Goal: Ask a question

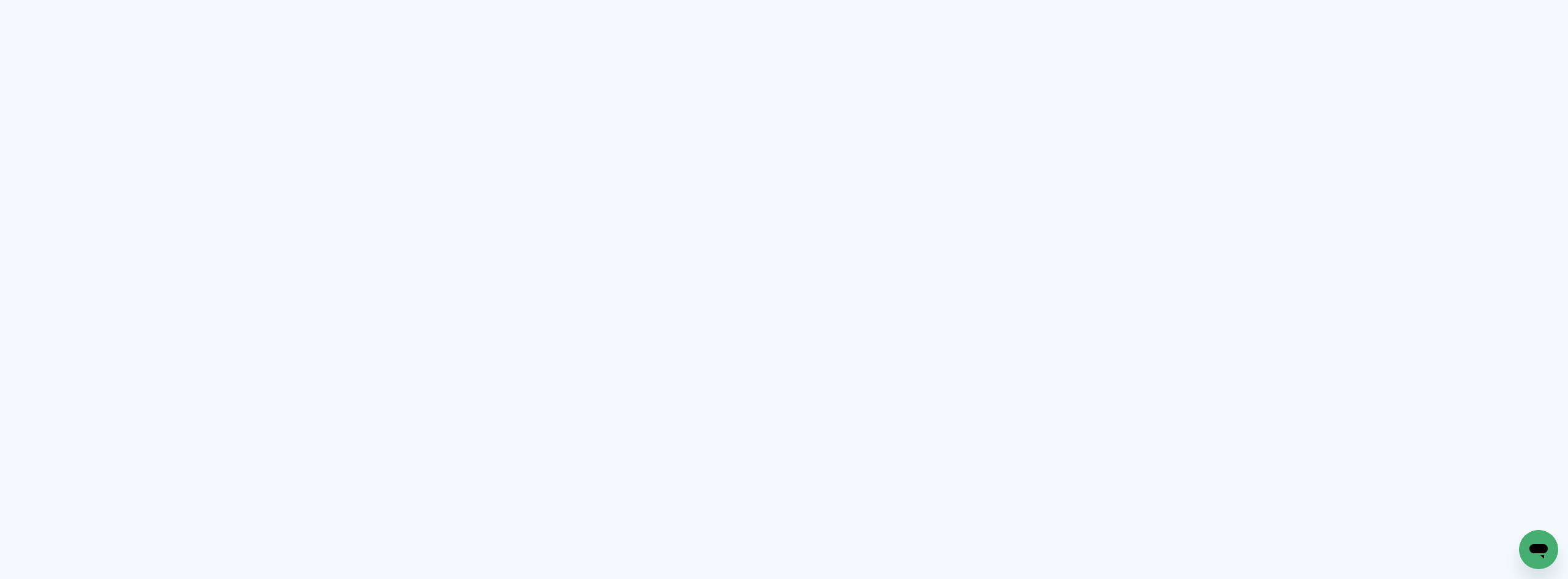
click at [1534, 542] on icon "Abrir janela de mensagens" at bounding box center [1538, 548] width 22 height 22
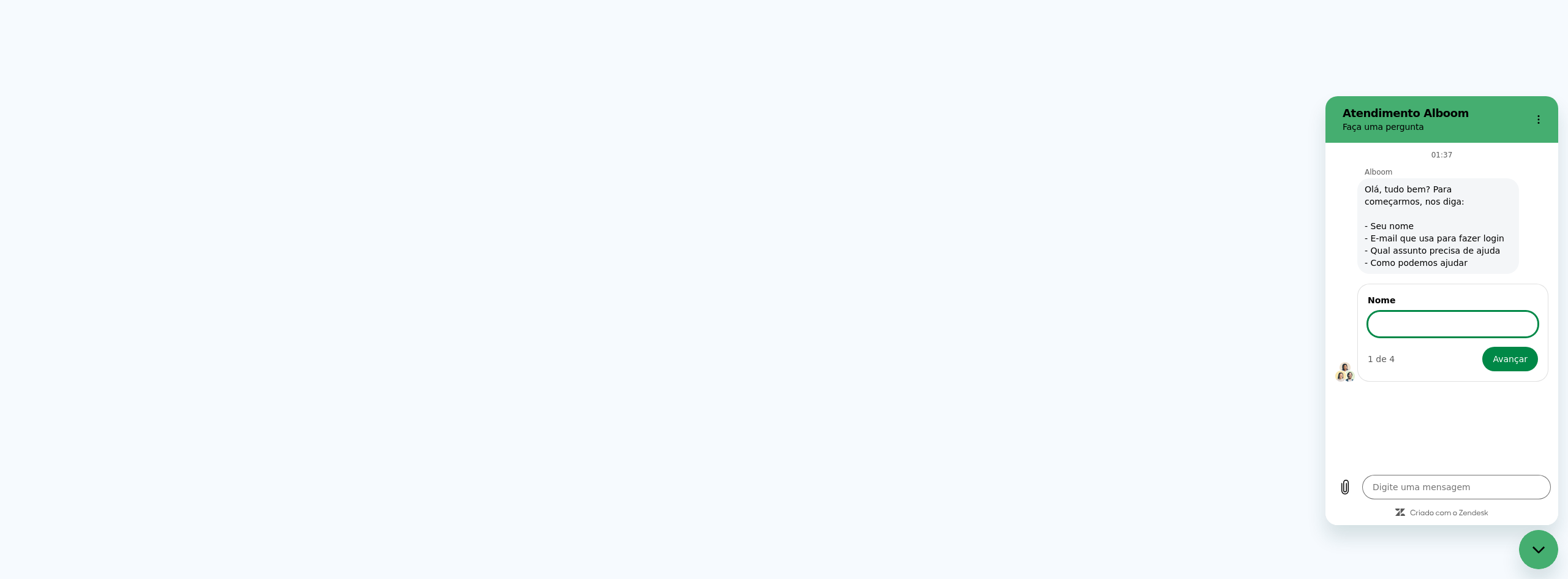
click at [1398, 316] on input "Nome" at bounding box center [1453, 324] width 171 height 25
type input "[PERSON_NAME]"
click at [1514, 365] on span "Avançar" at bounding box center [1510, 359] width 35 height 15
type textarea "x"
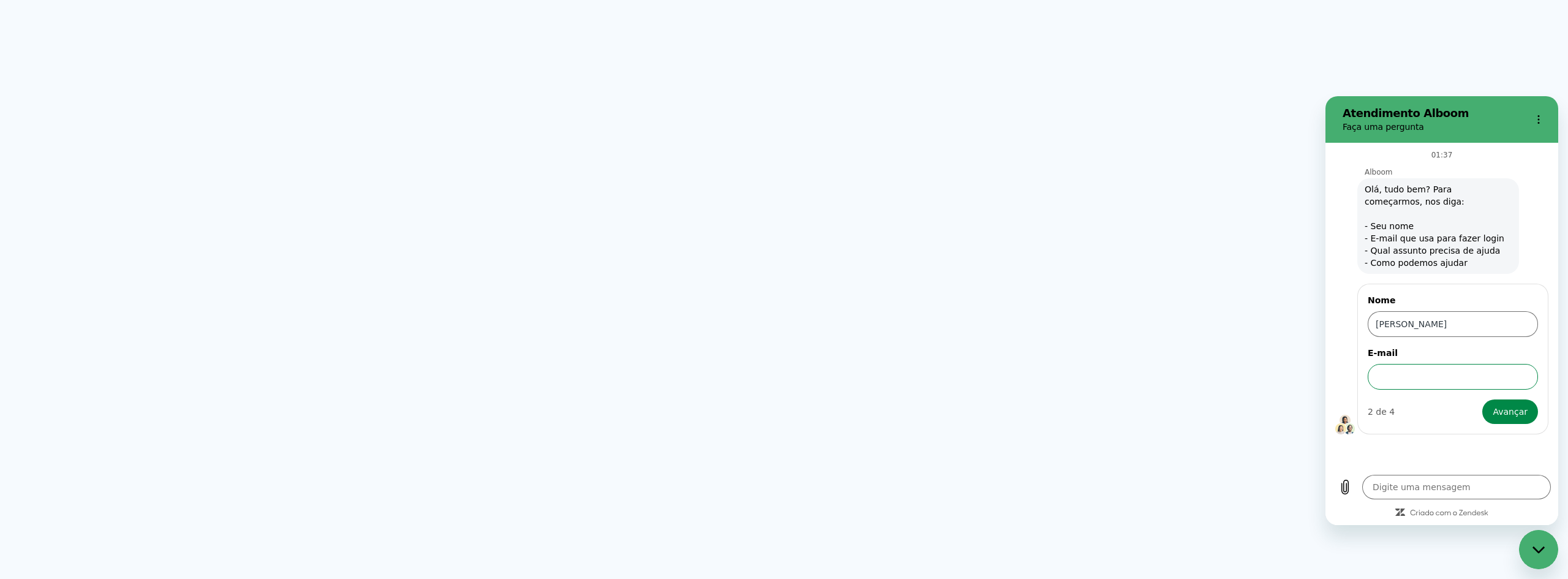
click at [1475, 368] on input "E-mail" at bounding box center [1453, 376] width 171 height 25
type input "[EMAIL_ADDRESS][DOMAIN_NAME]"
click at [1507, 417] on span "Avançar" at bounding box center [1510, 411] width 35 height 15
type textarea "x"
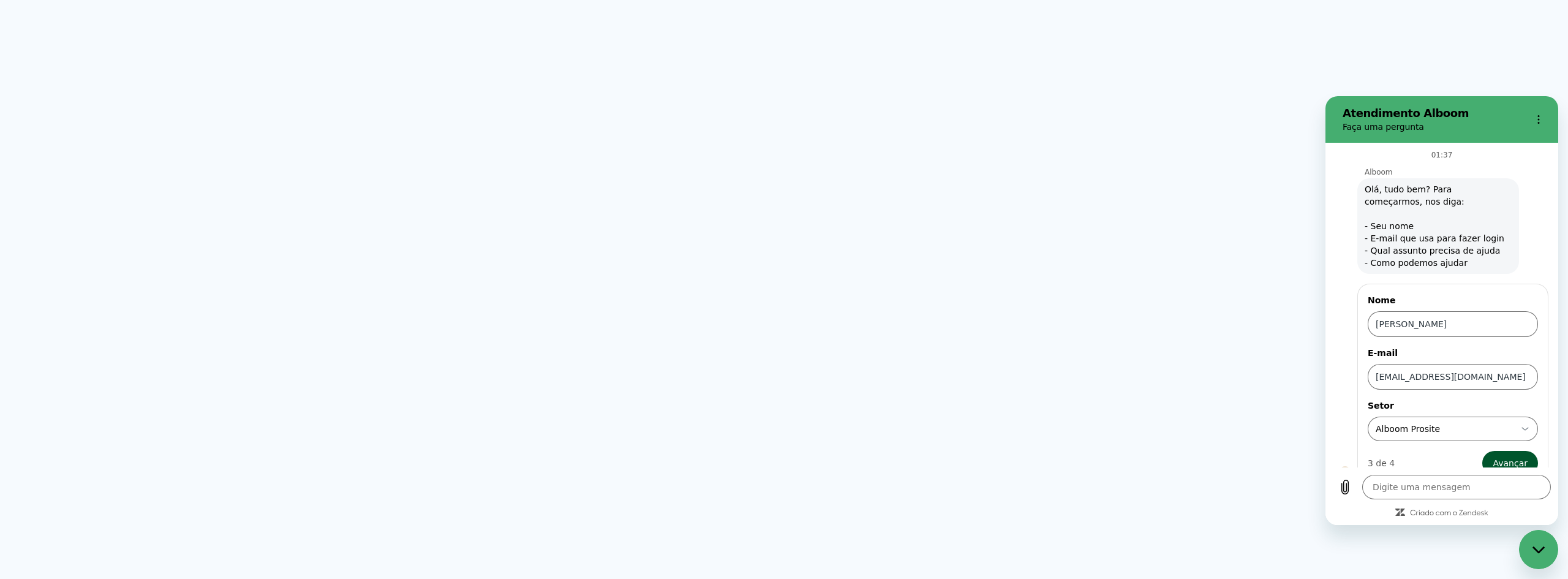
scroll to position [19, 0]
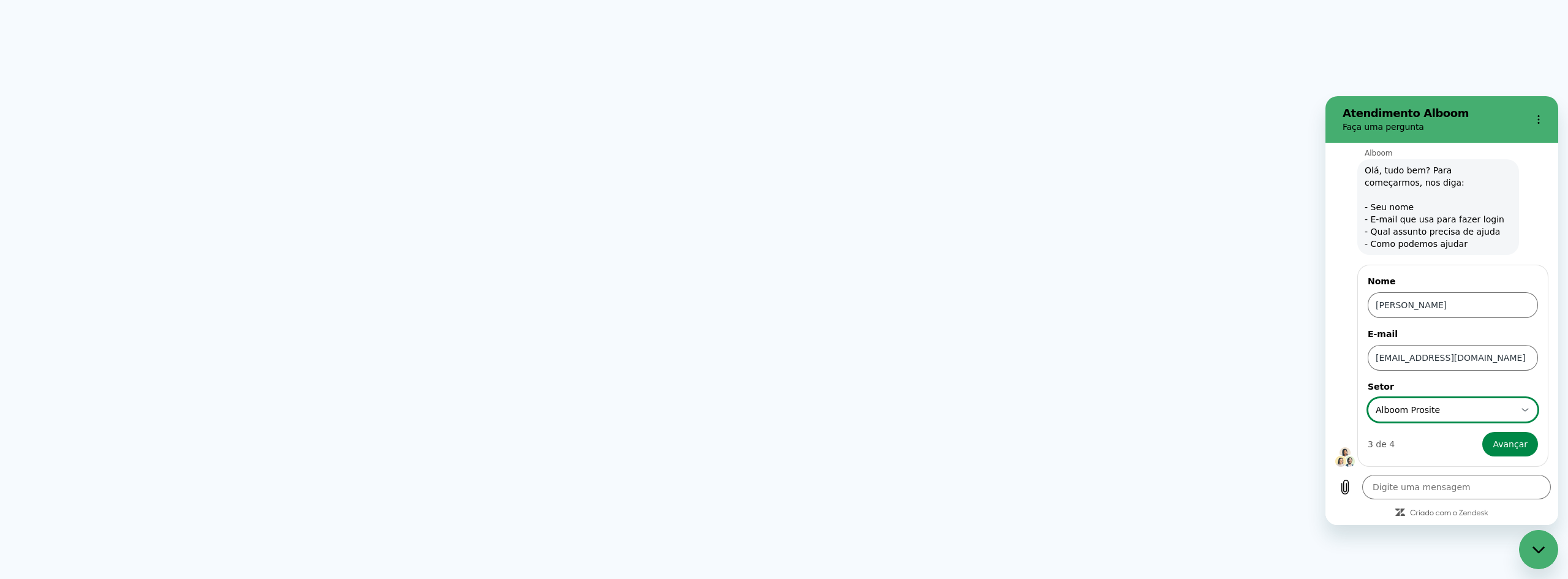
click at [1521, 409] on icon at bounding box center [1525, 409] width 10 height 10
click at [1450, 363] on li "Alboom Designbox" at bounding box center [1448, 355] width 160 height 25
type input "Alboom Designbox"
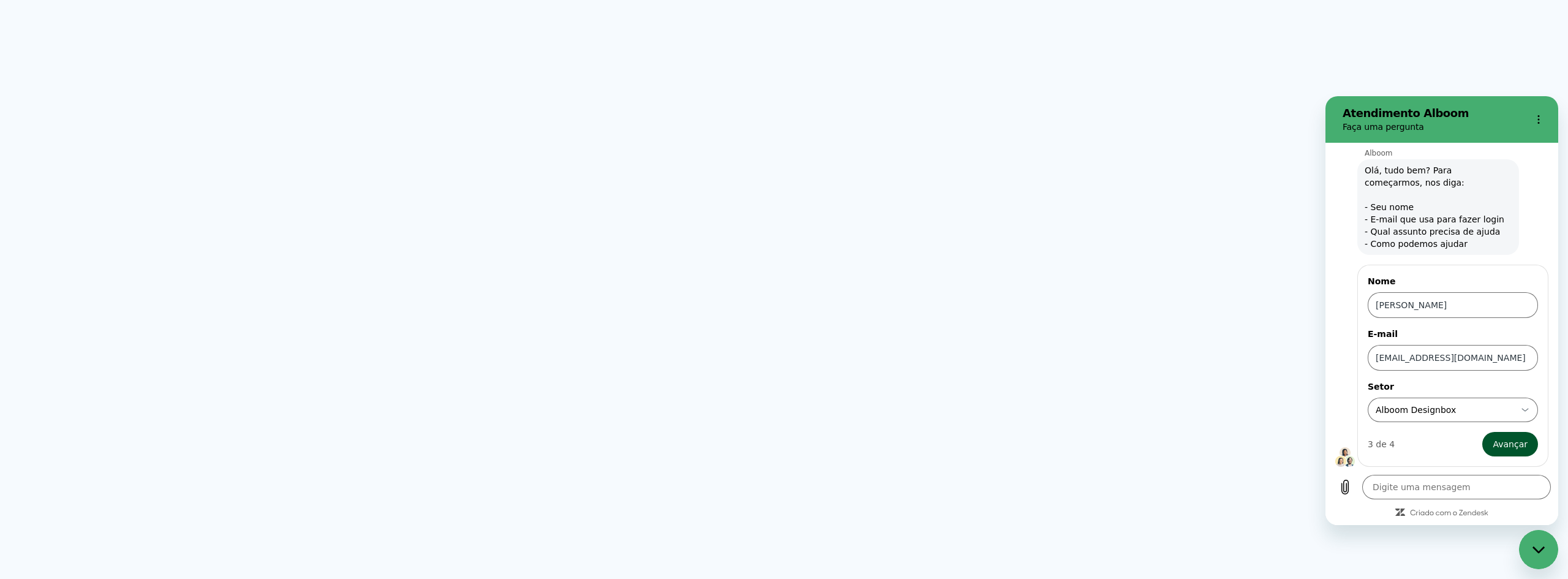
click at [1498, 441] on span "Avançar" at bounding box center [1510, 443] width 35 height 15
type textarea "x"
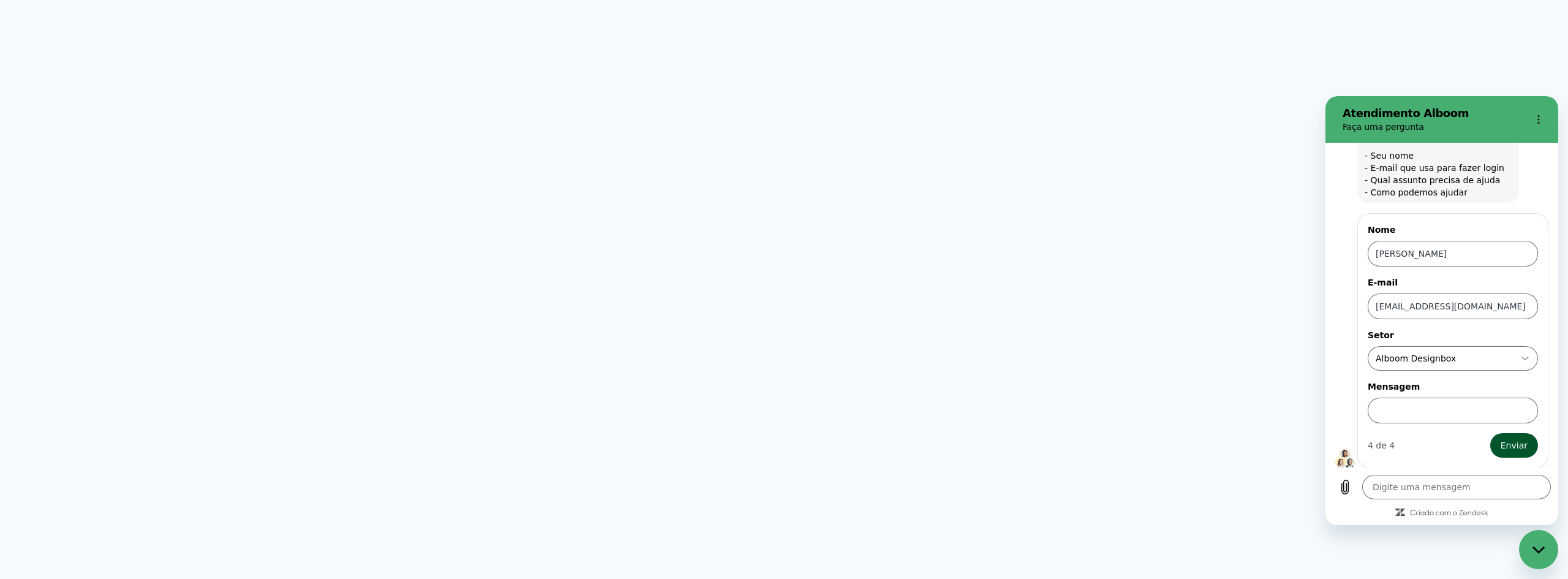
scroll to position [72, 0]
click at [1428, 415] on input "Mensagem" at bounding box center [1453, 408] width 171 height 25
type input "Olá, tudo bem? Estou sem usar o Designe box esses dias, então não estou podendo…"
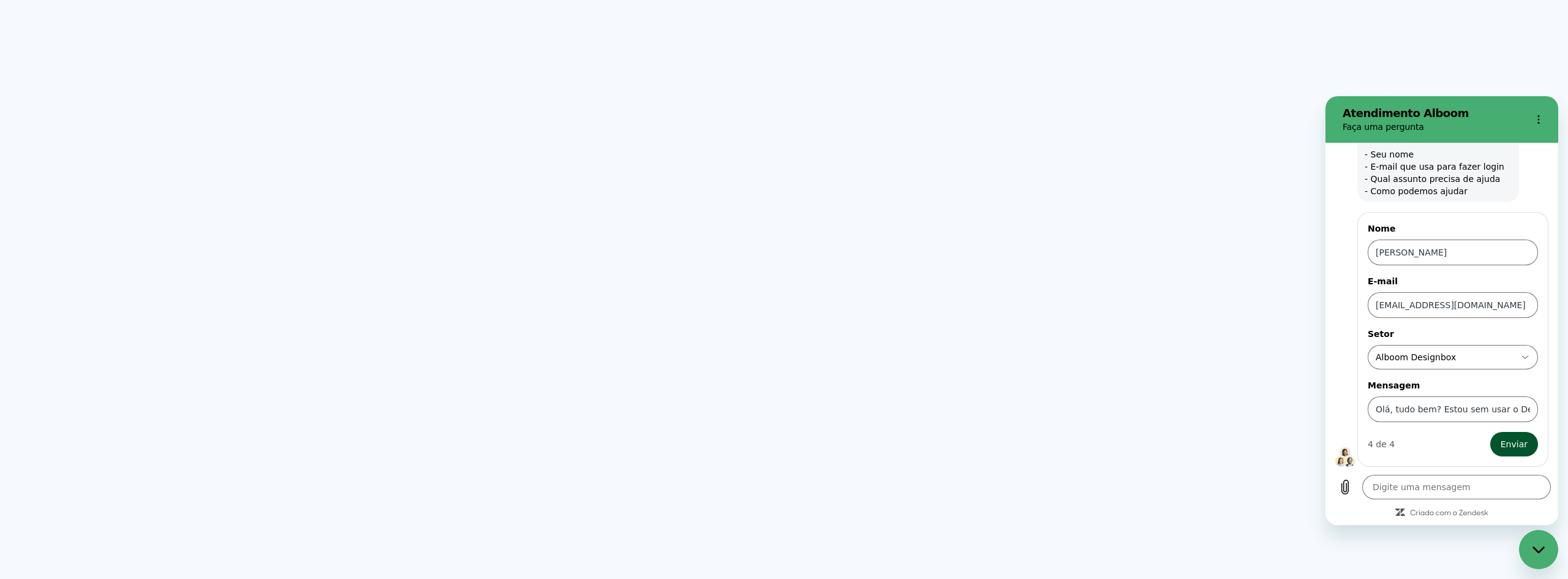
click at [1501, 443] on span "Enviar" at bounding box center [1514, 443] width 27 height 15
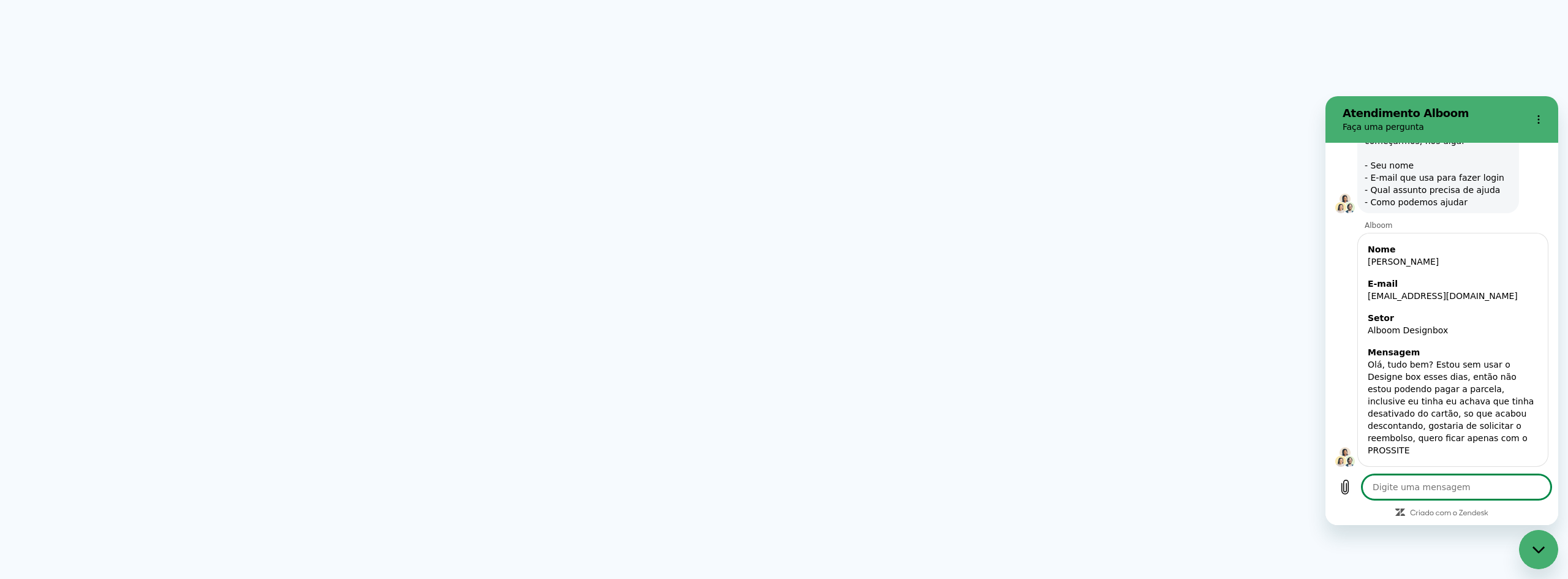
scroll to position [75, 0]
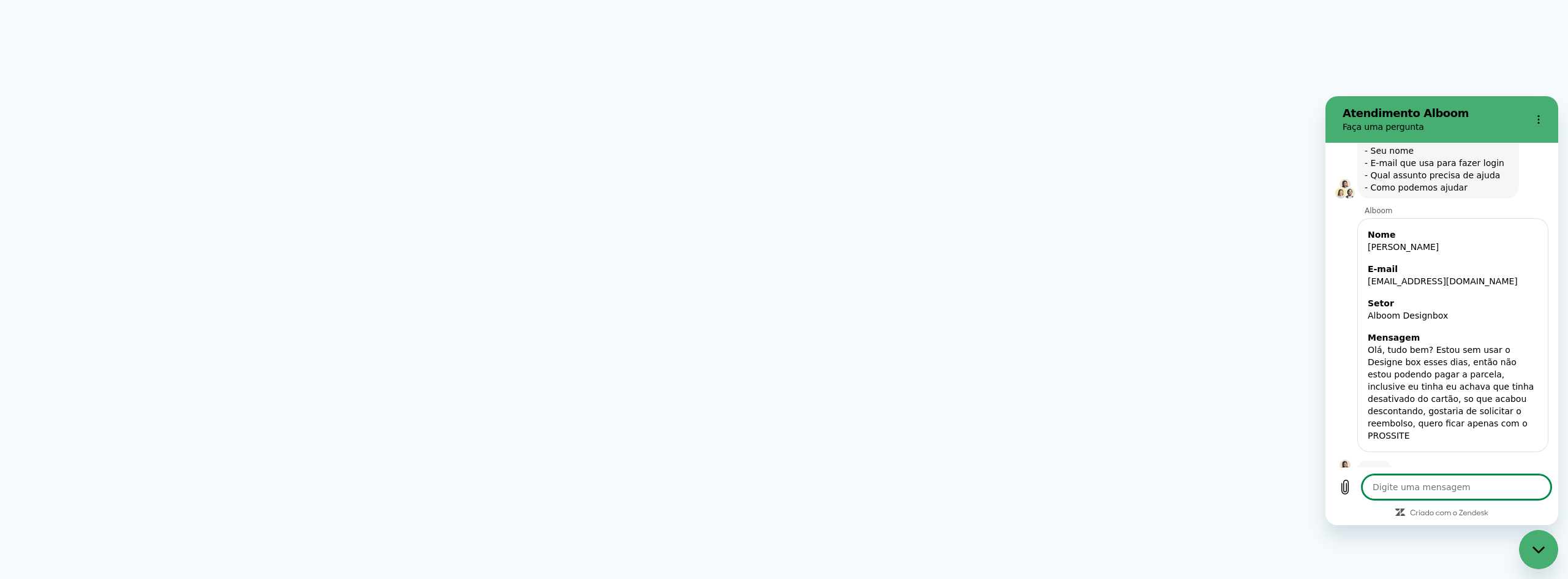
click at [1415, 483] on textarea at bounding box center [1457, 487] width 189 height 24
type textarea "x"
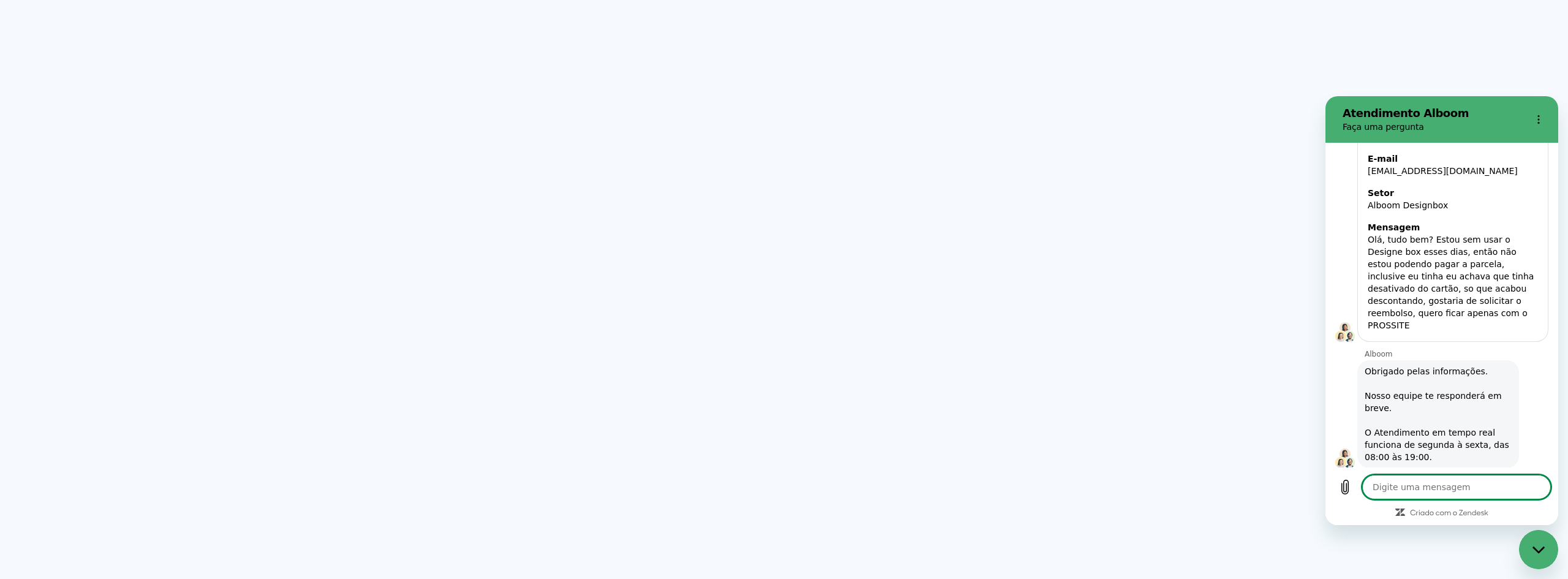
scroll to position [188, 0]
type textarea "L"
type textarea "x"
type textarea "LO"
type textarea "x"
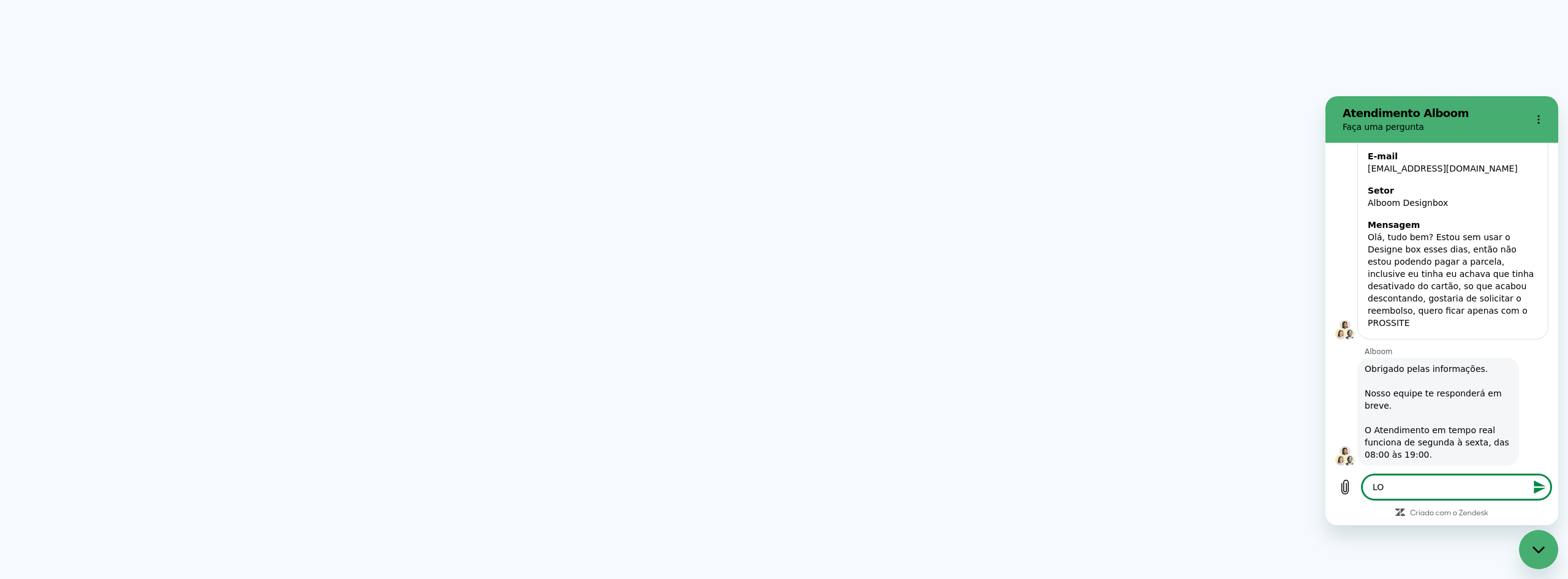
type textarea "LOG"
type textarea "x"
type textarea "LOGO"
type textarea "x"
type textarea "LOGO"
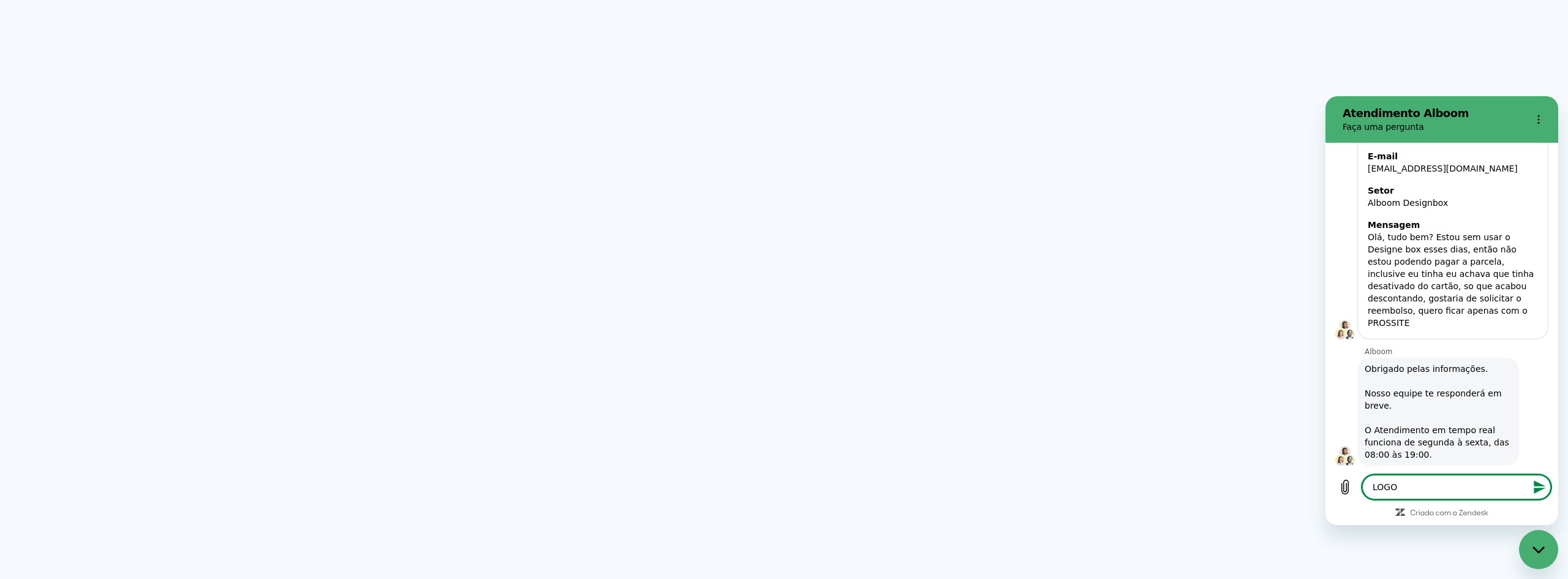
type textarea "x"
type textarea "LOGO"
type textarea "x"
type textarea "LOG"
type textarea "x"
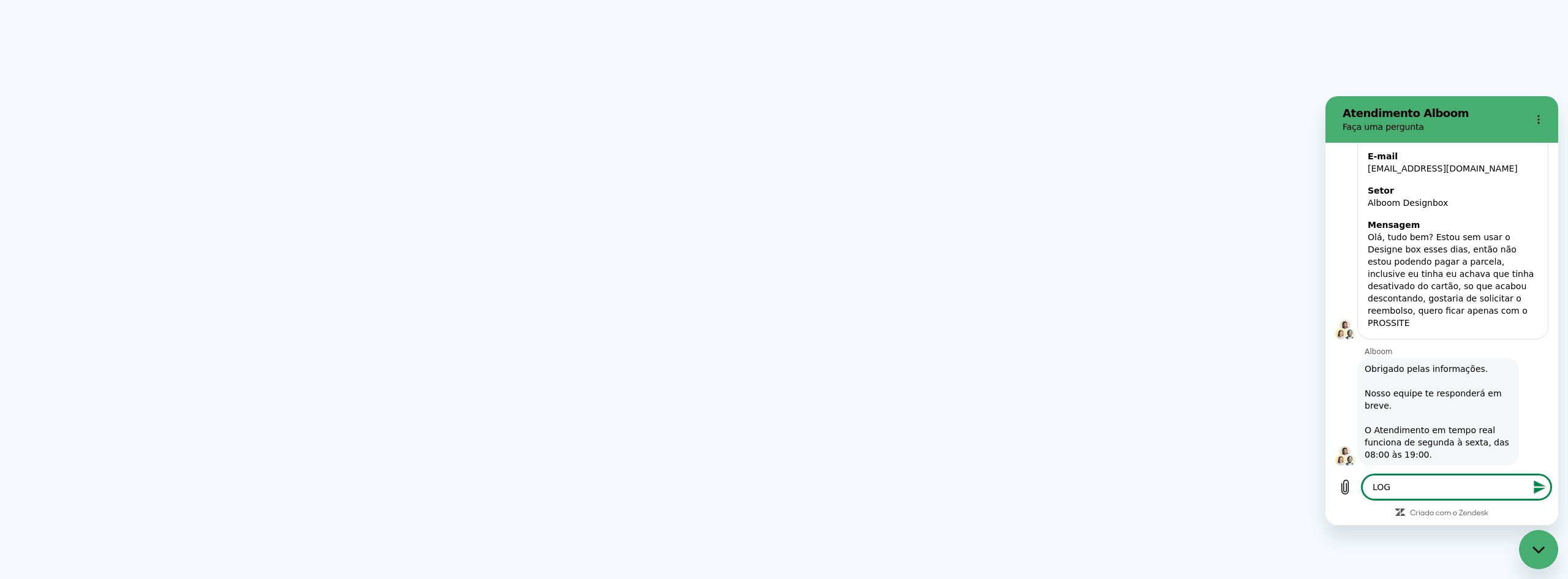
type textarea "LO"
type textarea "x"
type textarea "L"
type textarea "x"
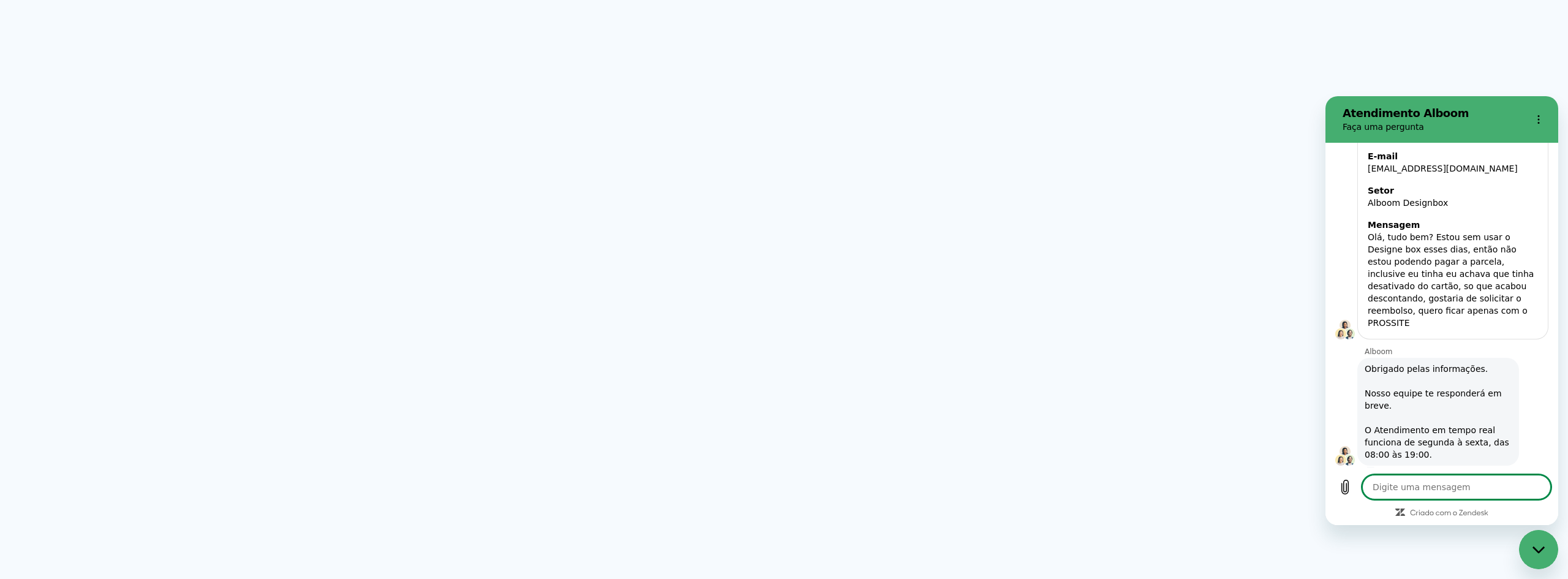
type textarea "E"
type textarea "x"
type textarea "E"
type textarea "x"
type textarea "E V"
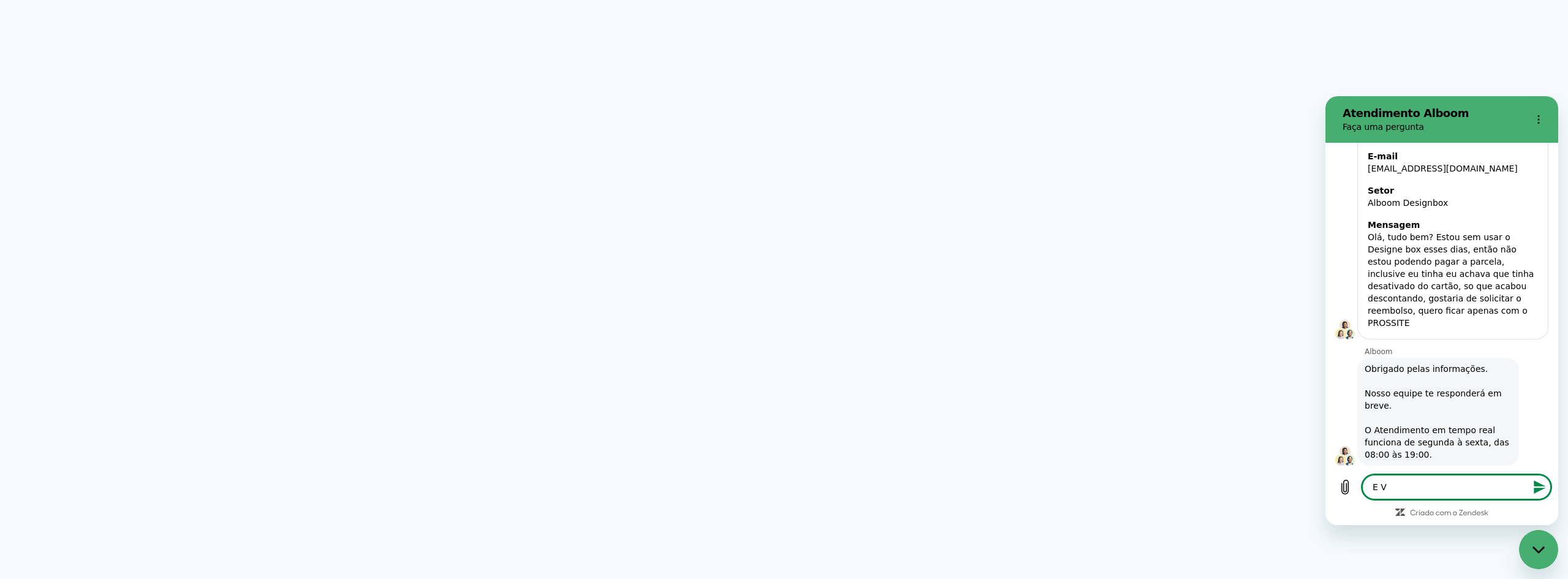
type textarea "x"
type textarea "E VO"
type textarea "x"
type textarea "E VOU"
type textarea "x"
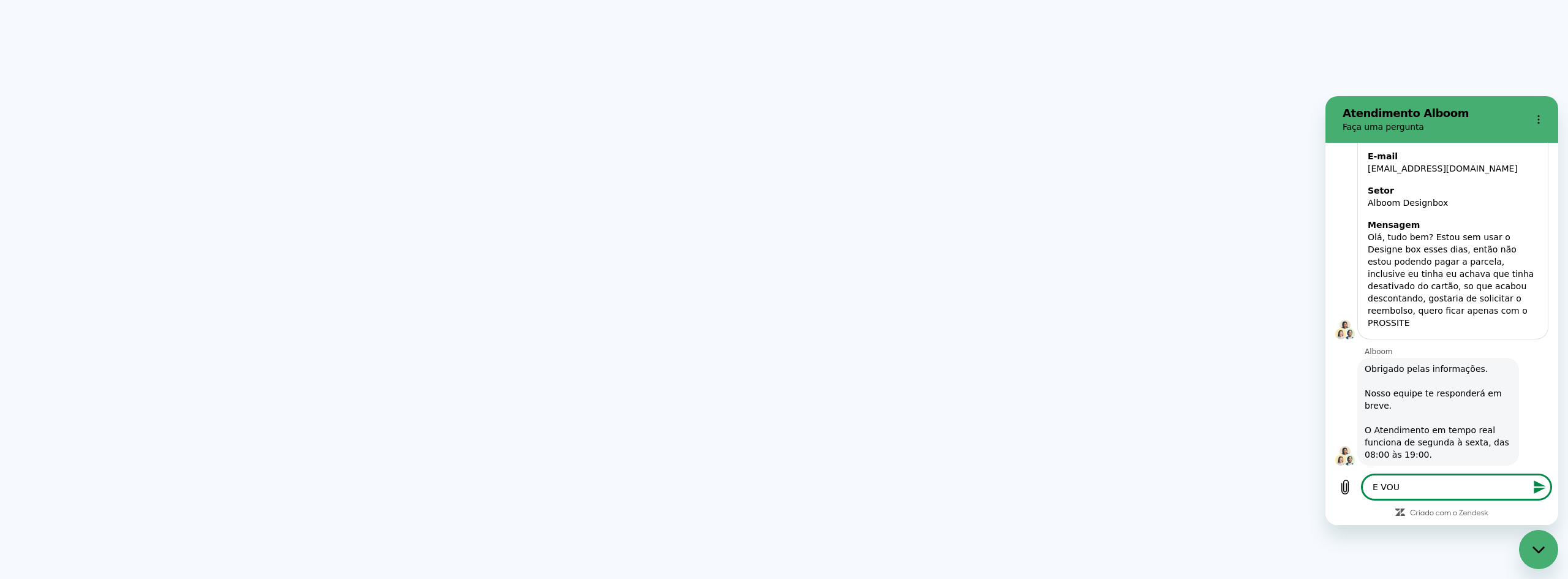
type textarea "E VOU"
type textarea "x"
type textarea "E VOU"
type textarea "x"
type textarea "E VO"
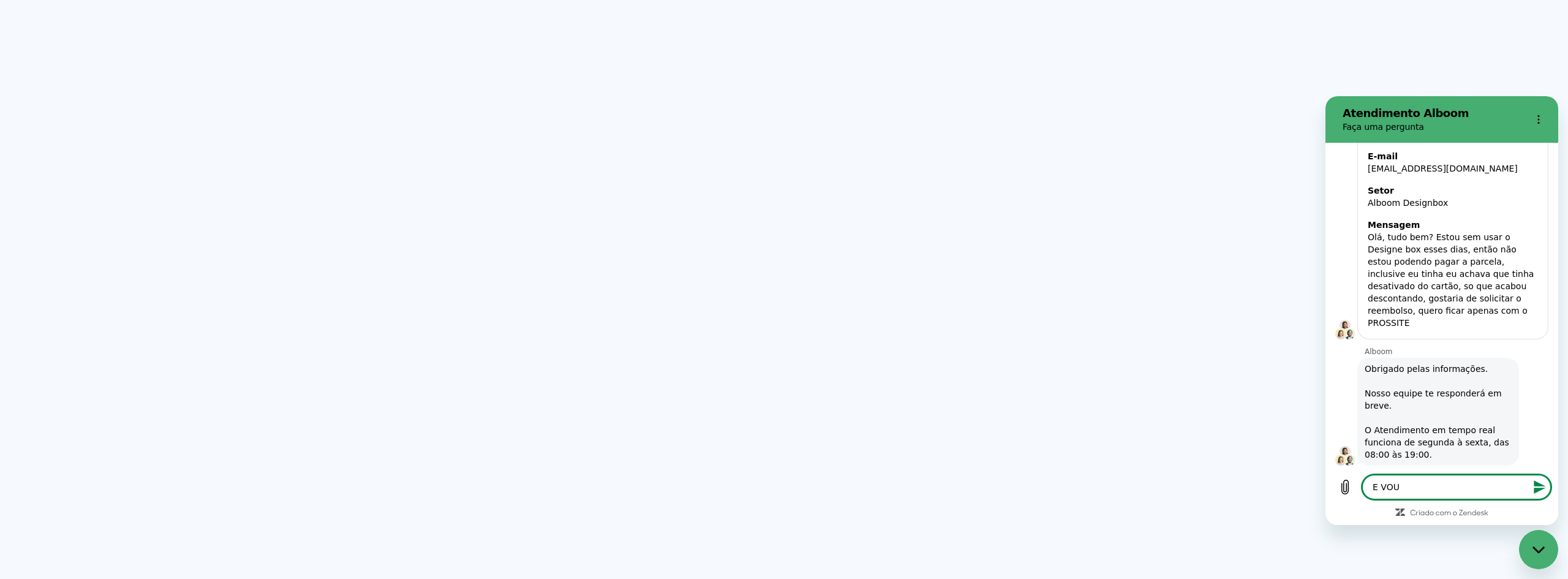
type textarea "x"
type textarea "E V"
type textarea "x"
type textarea "E"
type textarea "x"
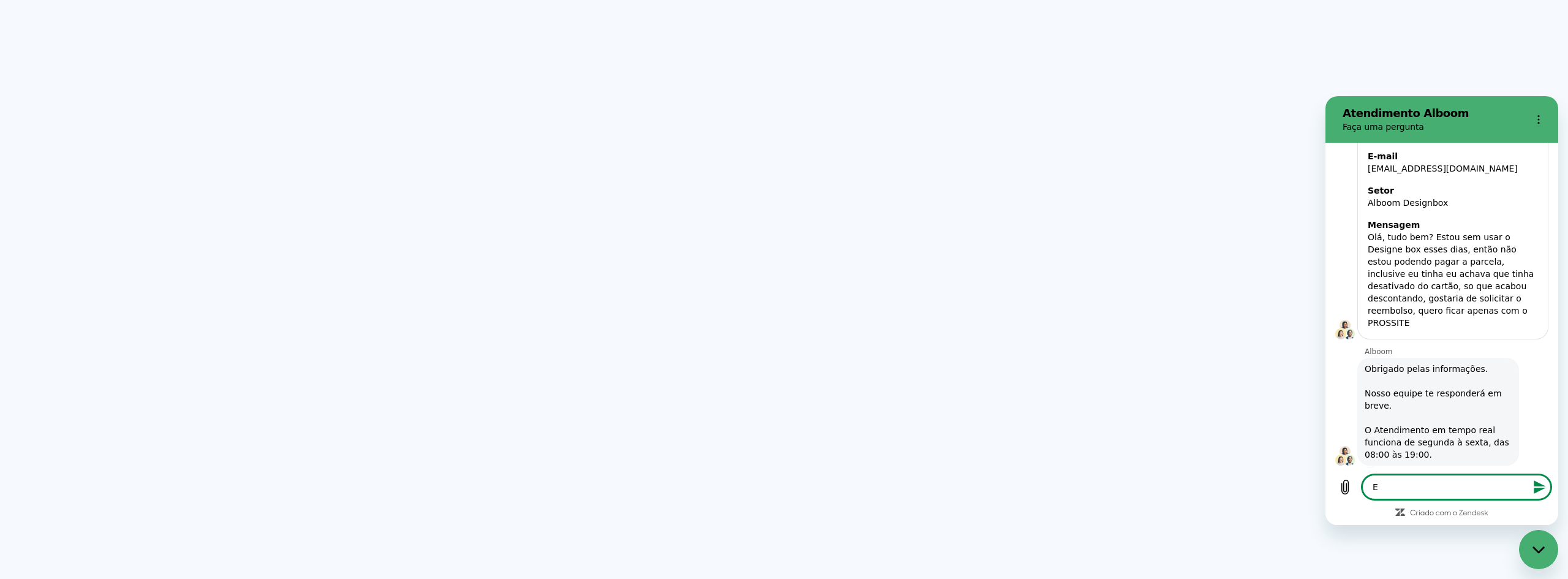
type textarea "E v"
type textarea "x"
type textarea "E vo"
type textarea "x"
type textarea "E vou"
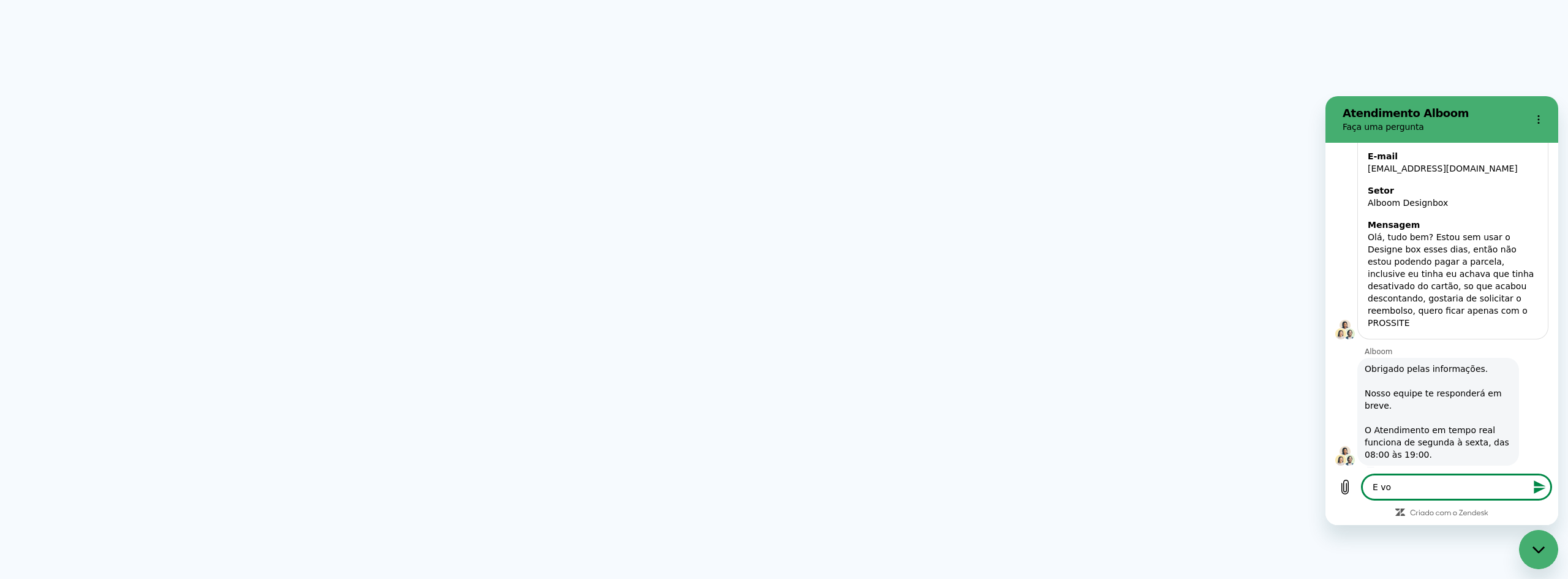
type textarea "x"
type textarea "E vou"
type textarea "x"
type textarea "E vou t"
type textarea "x"
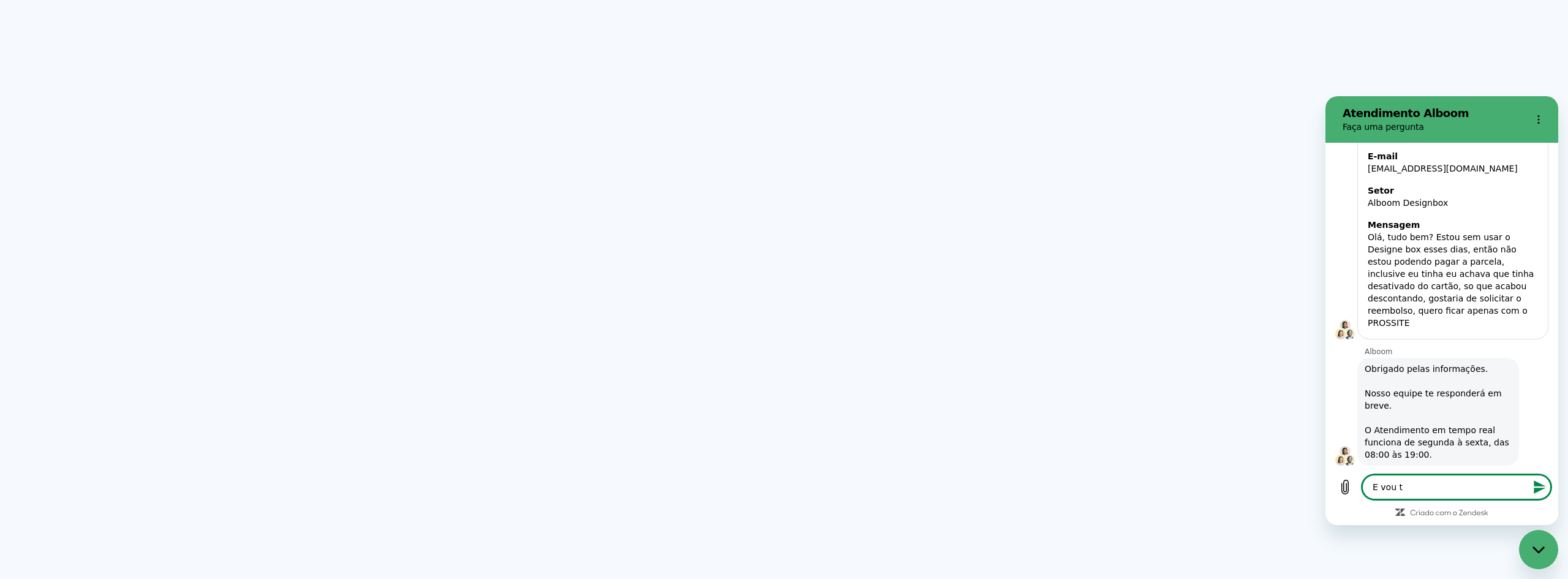
type textarea "E vou tr"
type textarea "x"
type textarea "E vou tro"
type textarea "x"
type textarea "E vou troc"
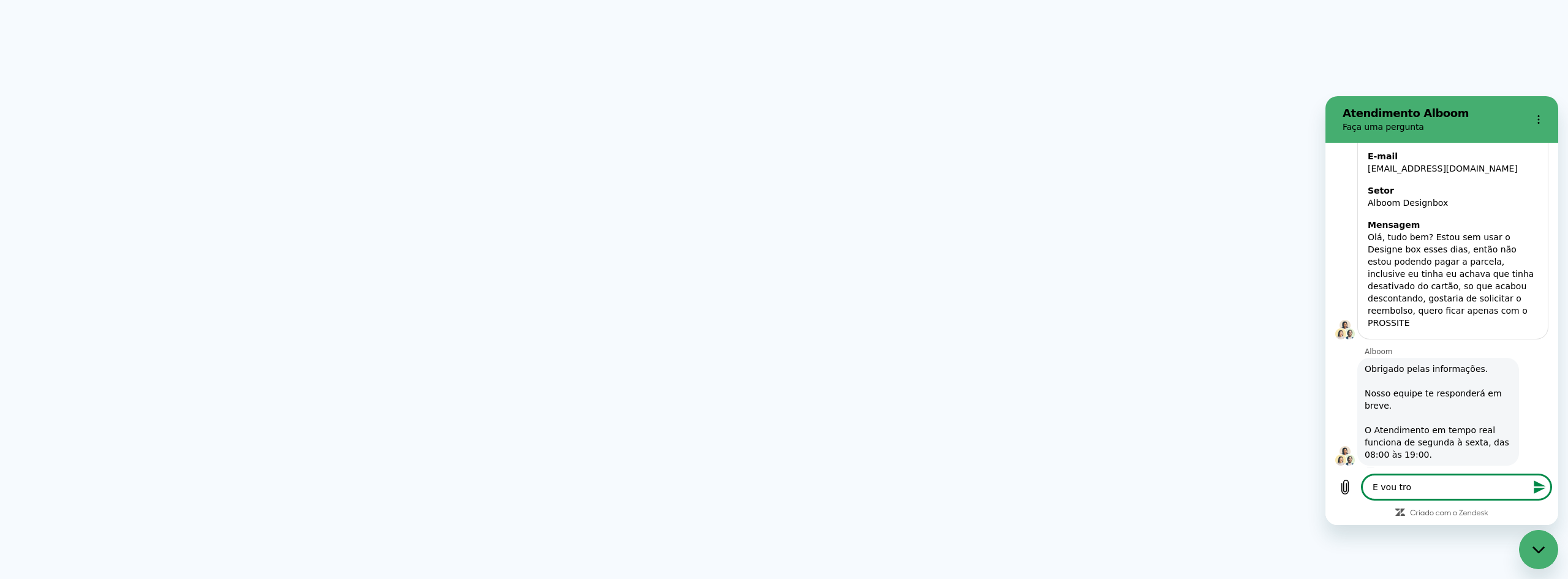
type textarea "x"
type textarea "E vou troca"
type textarea "x"
type textarea "E vou trocar"
type textarea "x"
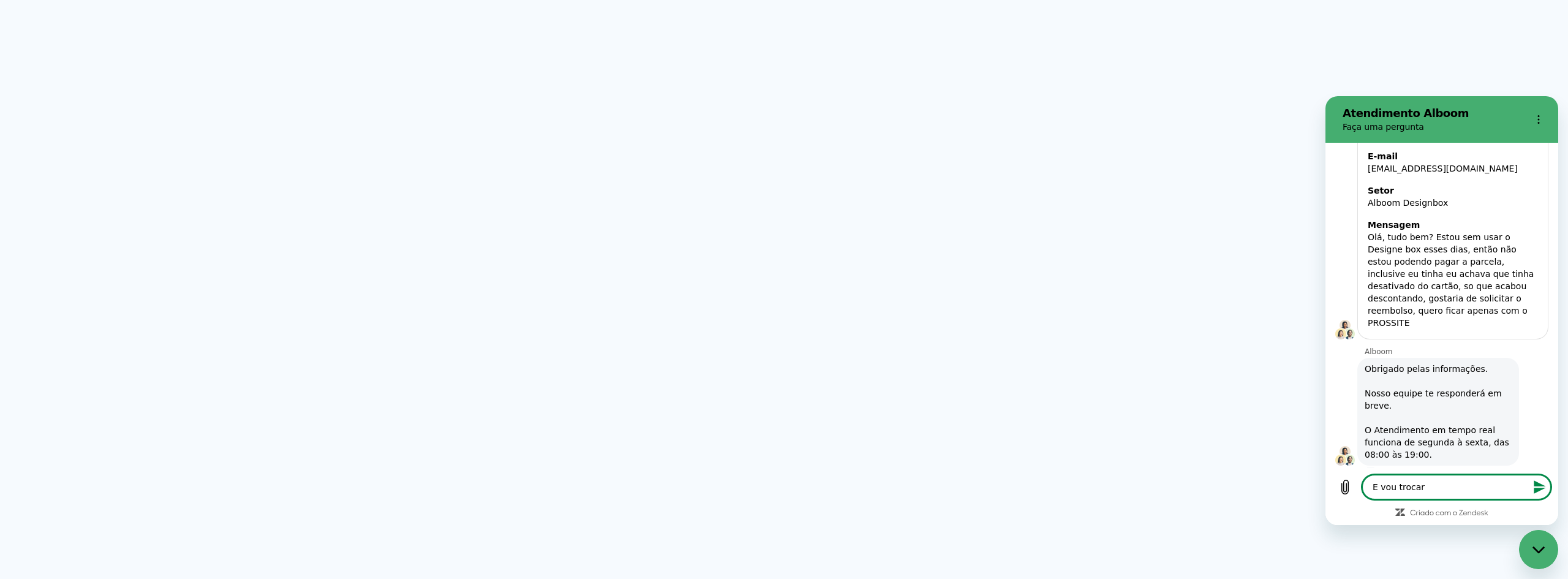
type textarea "E vou trocar"
type textarea "x"
type textarea "E vou trocar a"
type textarea "x"
type textarea "E vou trocar a"
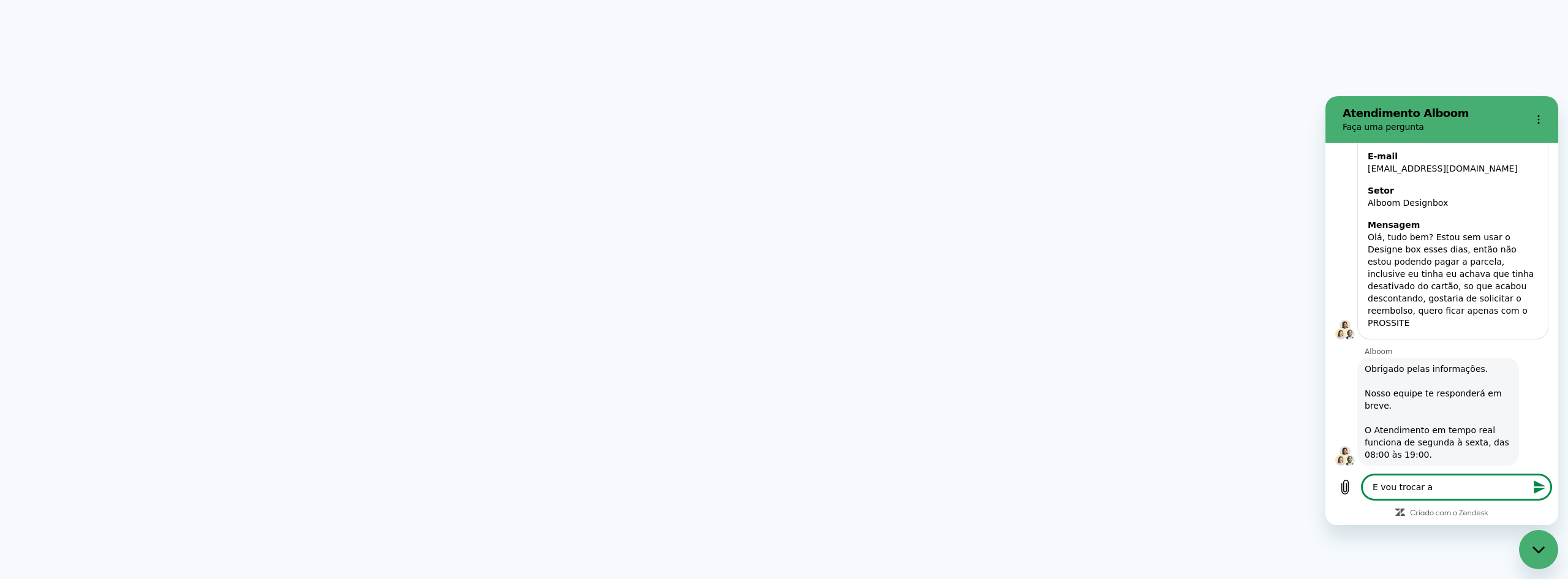
type textarea "x"
type textarea "E vou trocar a a"
type textarea "x"
type textarea "E vou trocar a as"
type textarea "x"
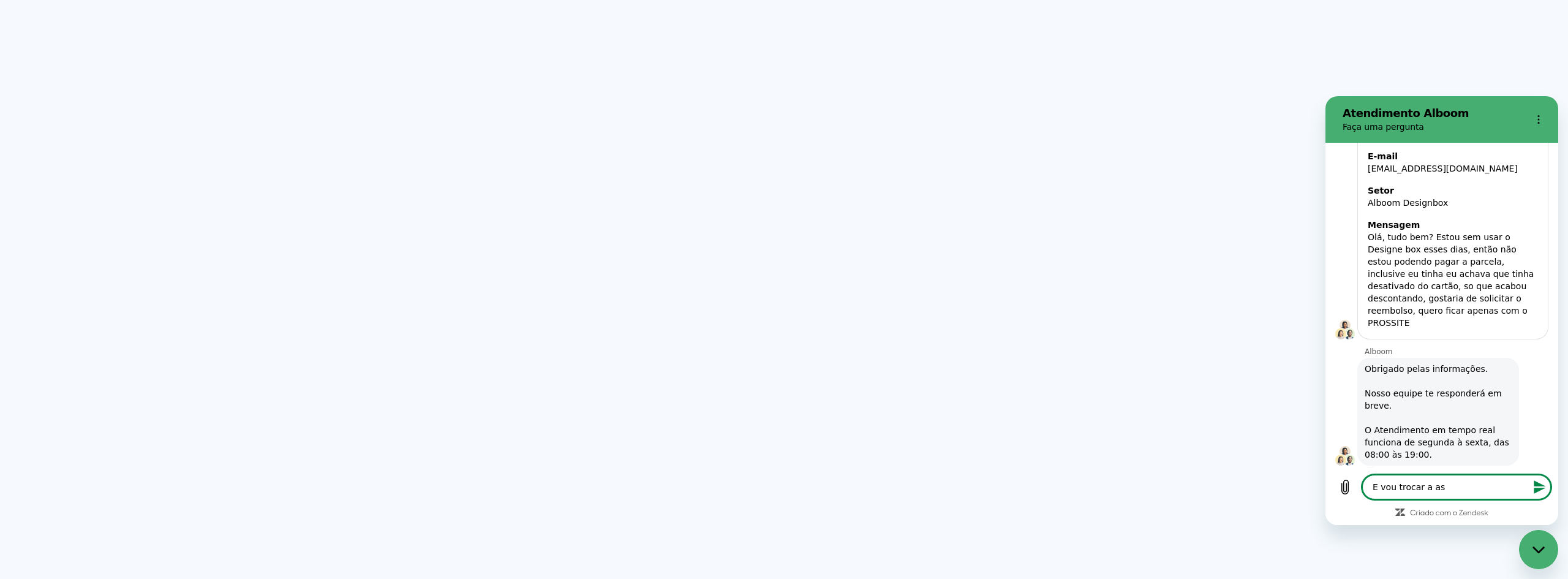
type textarea "E vou trocar a ass"
type textarea "x"
type textarea "E vou trocar a assi"
type textarea "x"
type textarea "E vou trocar a assin"
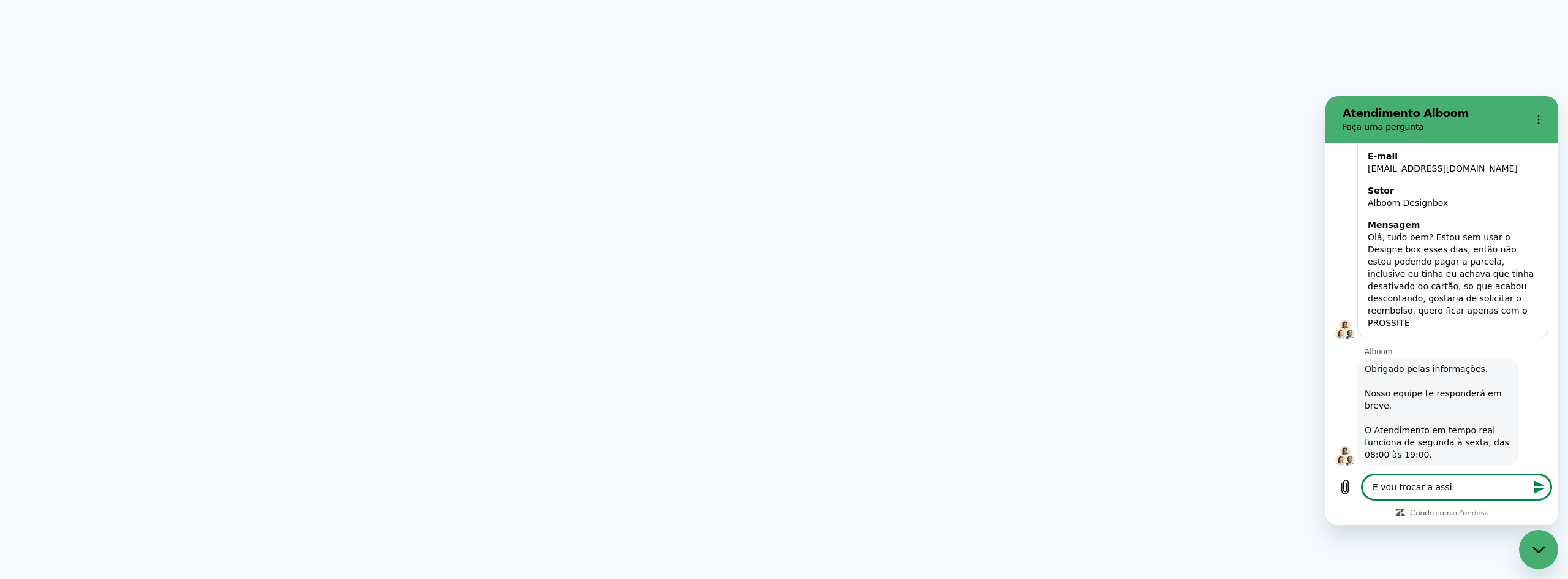
type textarea "x"
type textarea "E vou trocar a assina"
type textarea "x"
type textarea "E vou trocar a assinat"
type textarea "x"
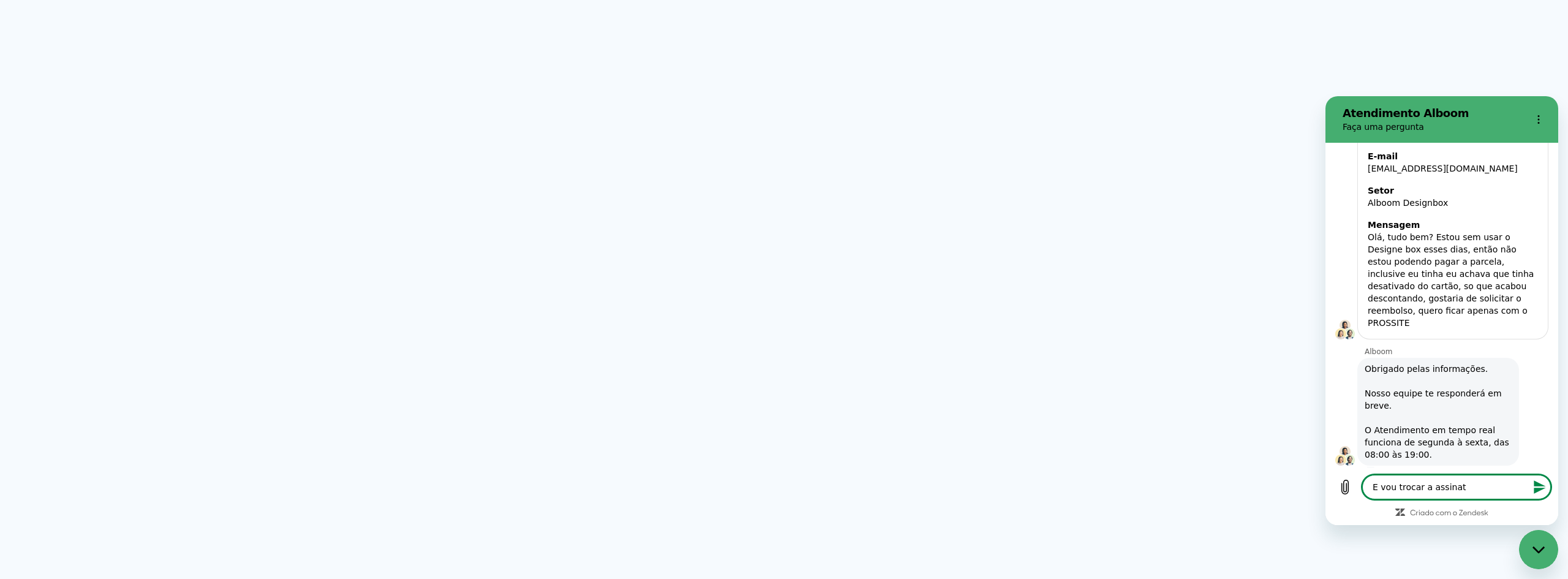
type textarea "E vou trocar a assina"
type textarea "x"
type textarea "E vou trocar a assinat"
type textarea "x"
type textarea "E vou trocar a assinatu"
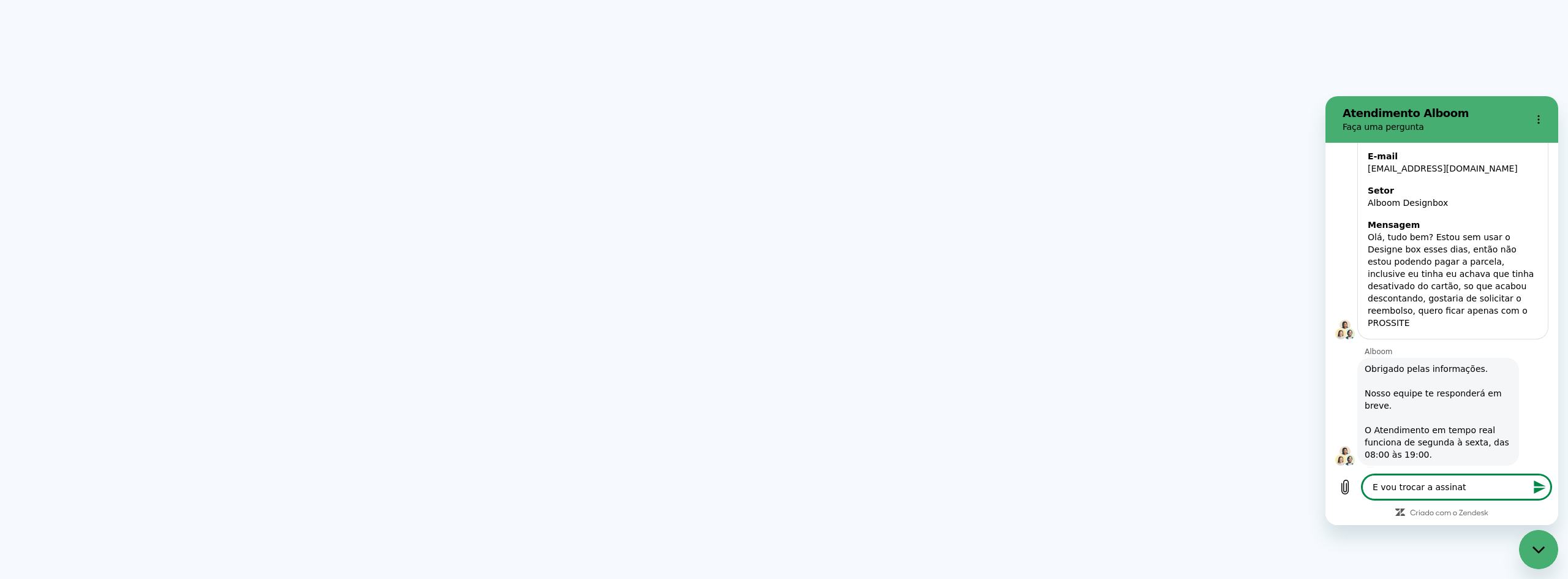
type textarea "x"
type textarea "E vou trocar a assinatur"
type textarea "x"
type textarea "E vou trocar a assinatura"
type textarea "x"
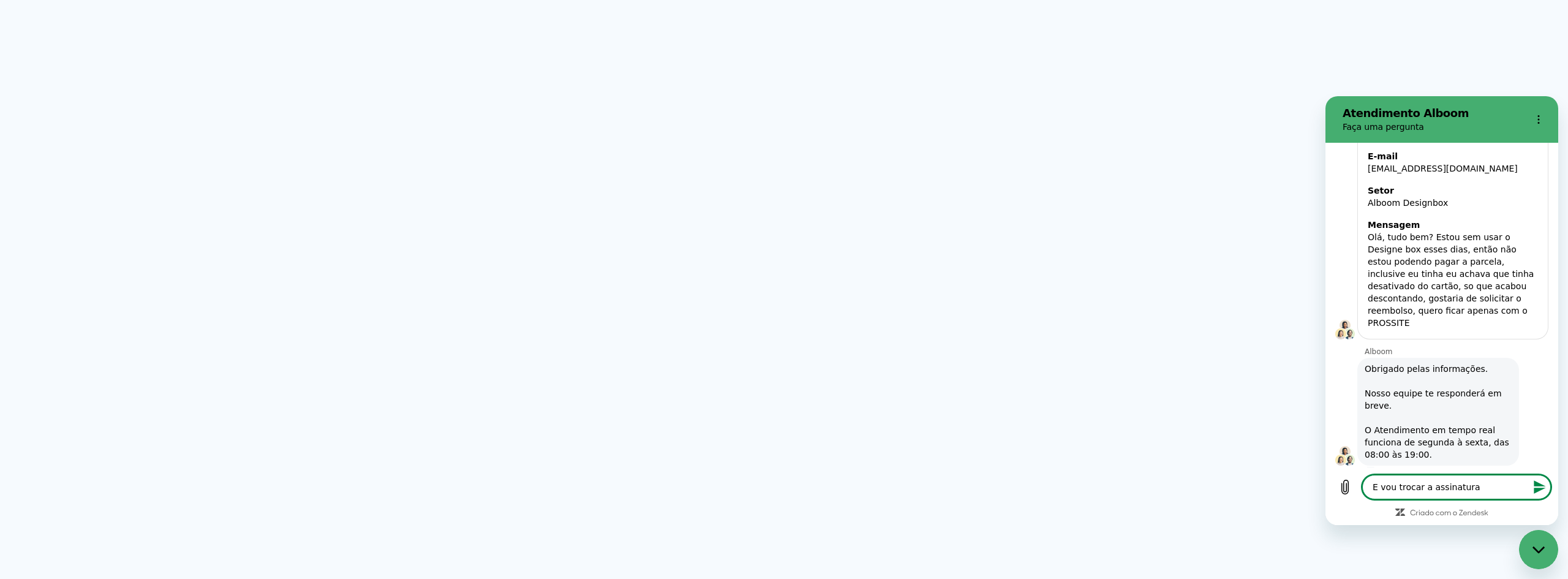
type textarea "E vou trocar a assinatura"
type textarea "x"
type textarea "E vou trocar a assinatura d"
type textarea "x"
type textarea "E vou trocar a assinatura do"
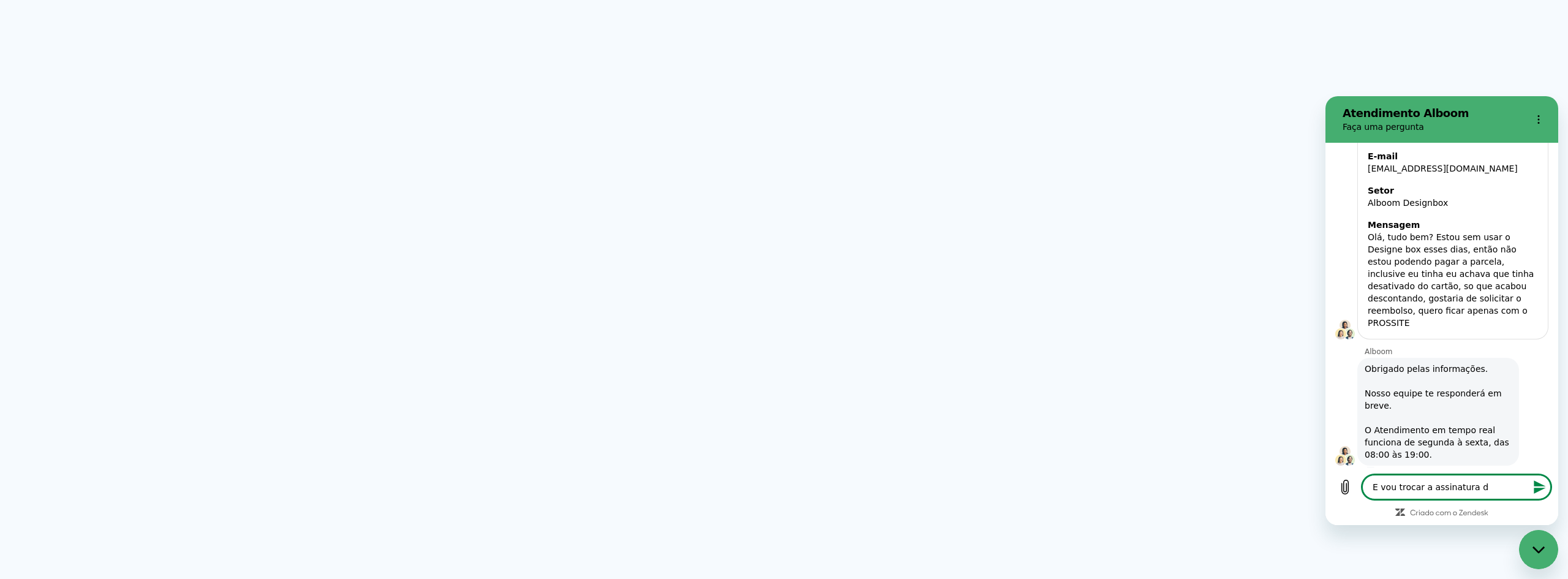
type textarea "x"
type textarea "E vou trocar a assinatura do"
type textarea "x"
type textarea "E vou trocar a assinatura do d"
type textarea "x"
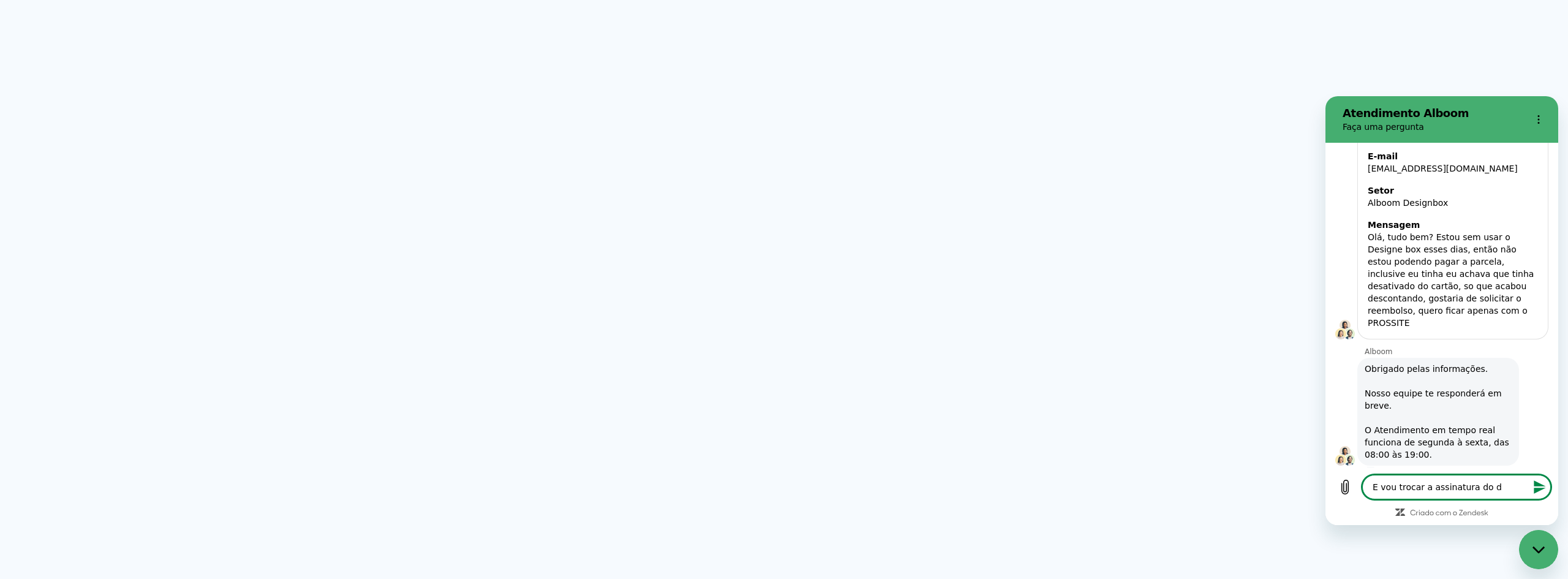
type textarea "E vou trocar a assinatura do de"
type textarea "x"
type textarea "E vou trocar a assinatura do des"
type textarea "x"
type textarea "E vou trocar a assinatura do desi"
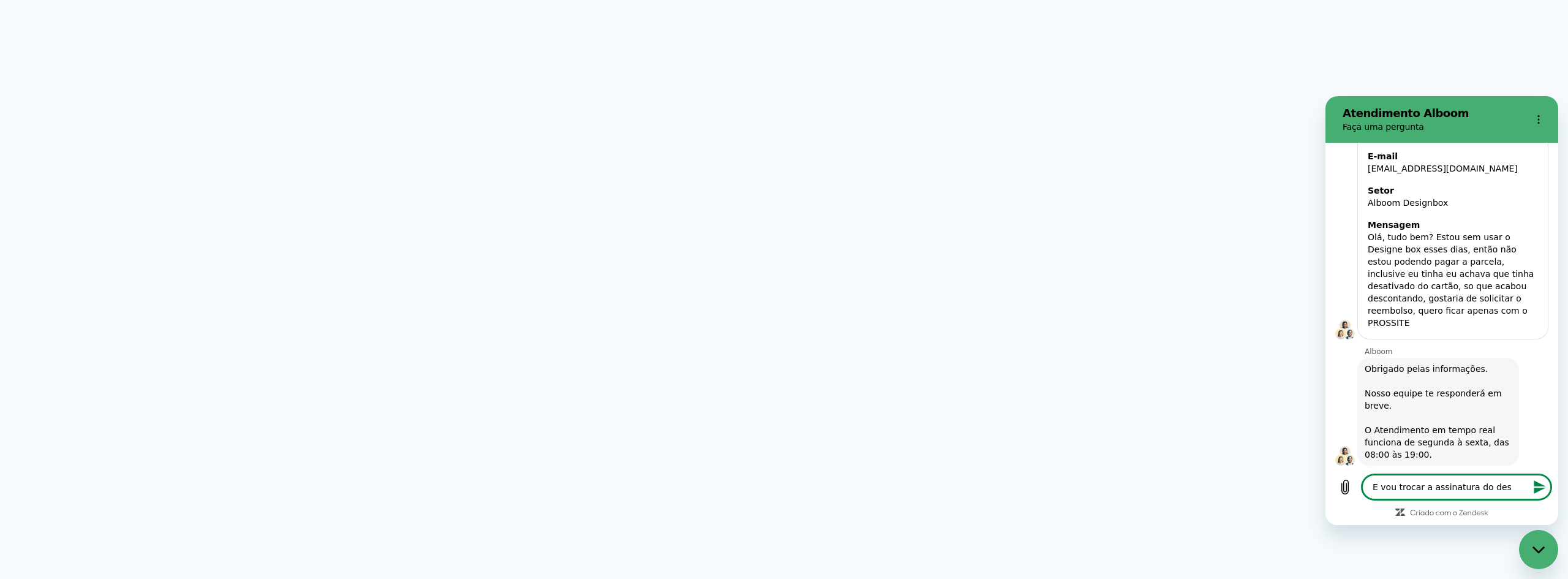
type textarea "x"
type textarea "E vou trocar a assinatura do desig"
type textarea "x"
type textarea "E vou trocar a assinatura do design"
type textarea "x"
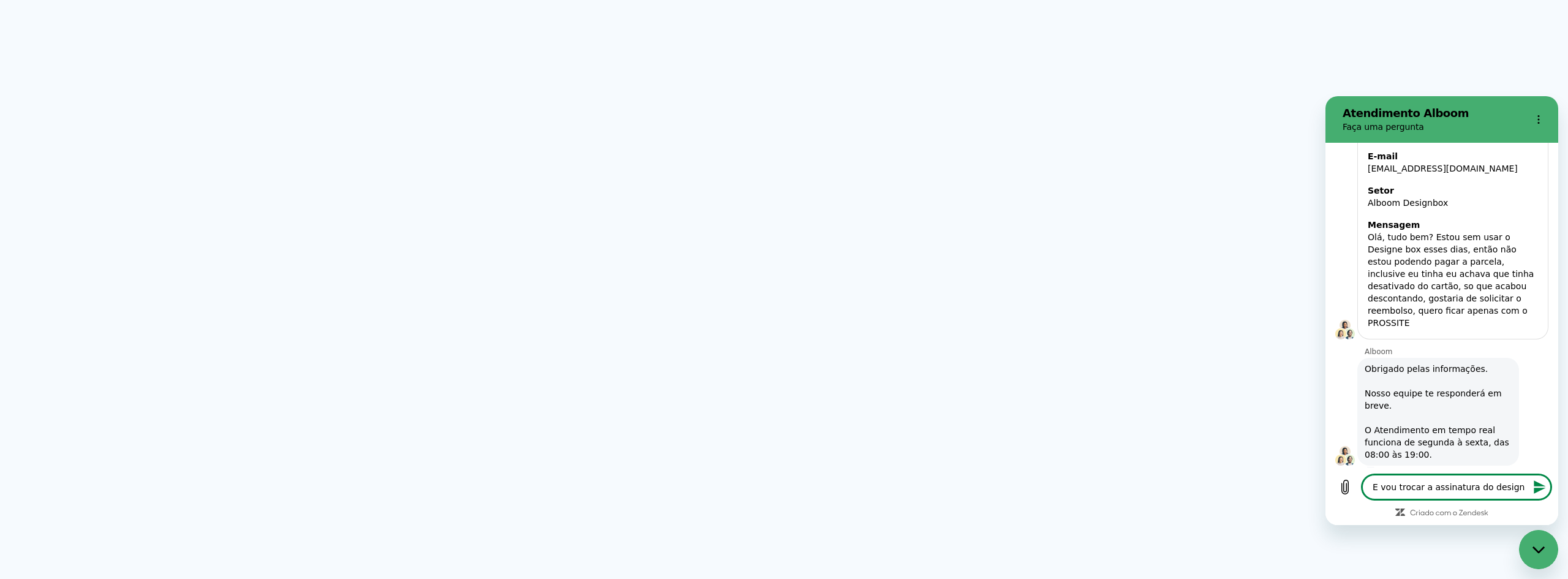
type textarea "E vou trocar a assinatura do designe"
type textarea "x"
type textarea "E vou trocar a assinatura do designeb"
type textarea "x"
type textarea "E vou trocar a assinatura do designebo"
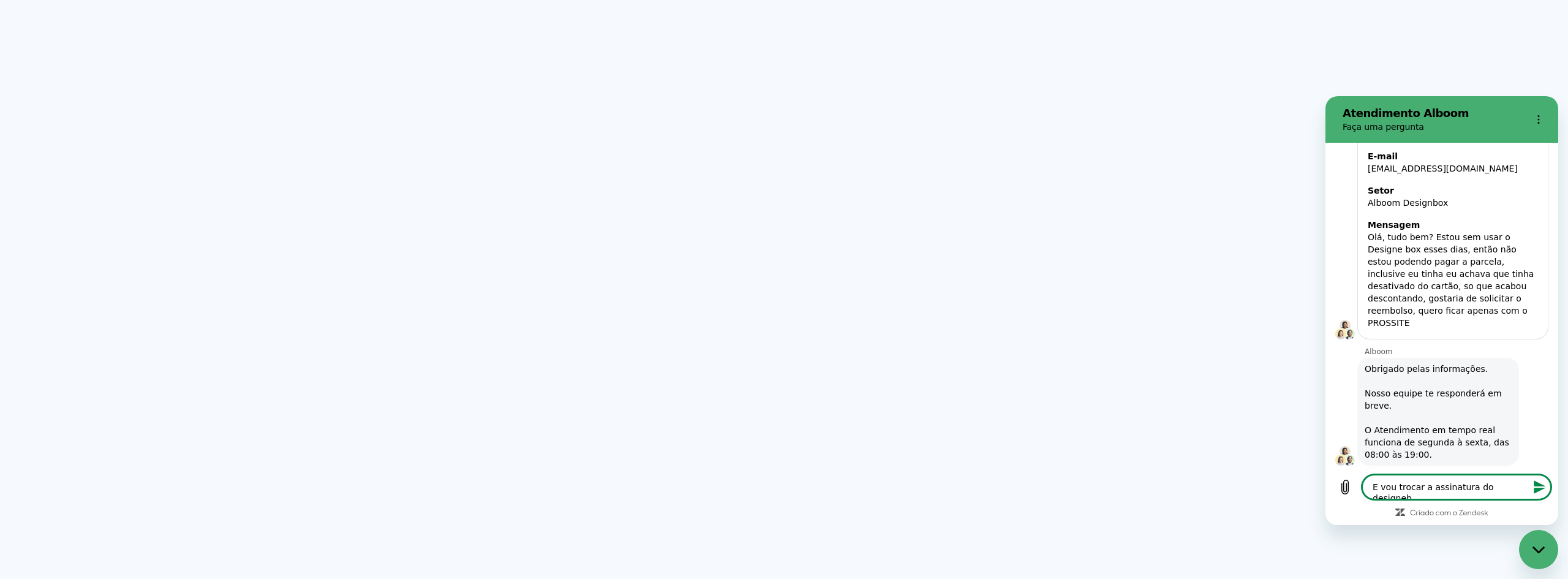
type textarea "x"
type textarea "E vou trocar a assinatura do designebox"
type textarea "x"
type textarea "E vou trocar a assinatura do designebox"
type textarea "x"
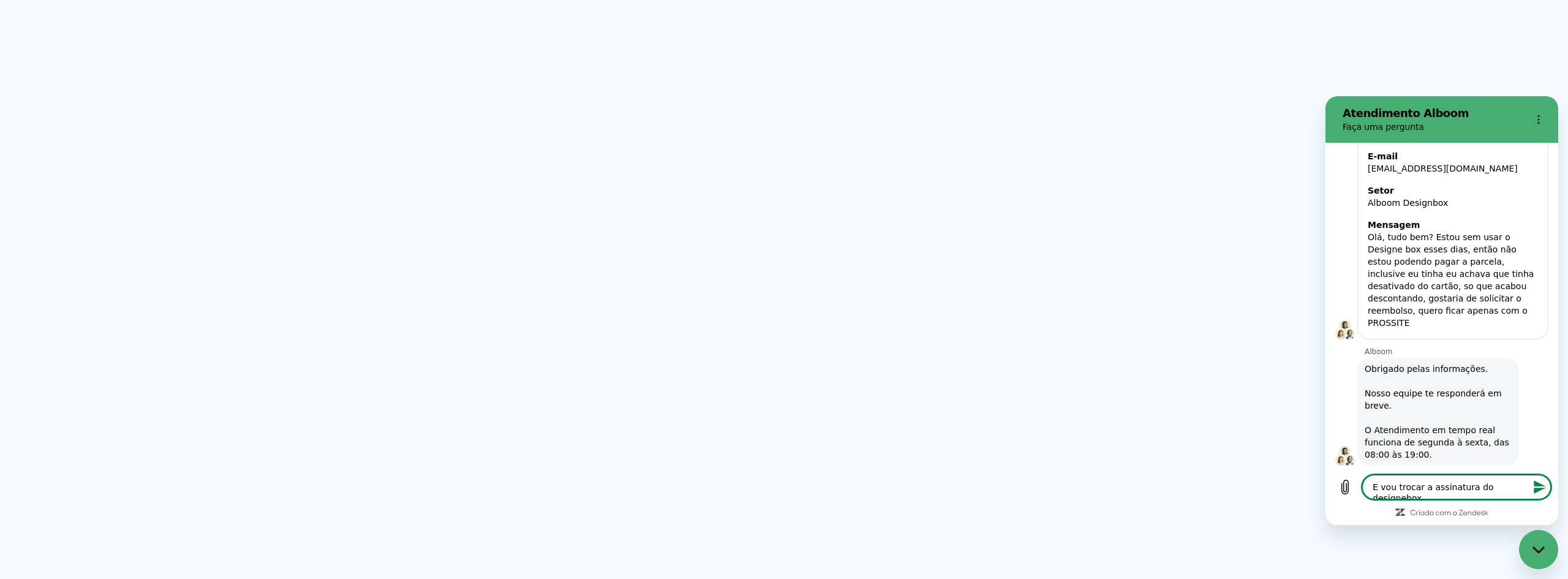
type textarea "E vou trocar a assinatura do designebox p"
type textarea "x"
type textarea "E vou trocar a assinatura do designebox pe"
type textarea "x"
type textarea "E vou trocar a assinatura do designebox pel"
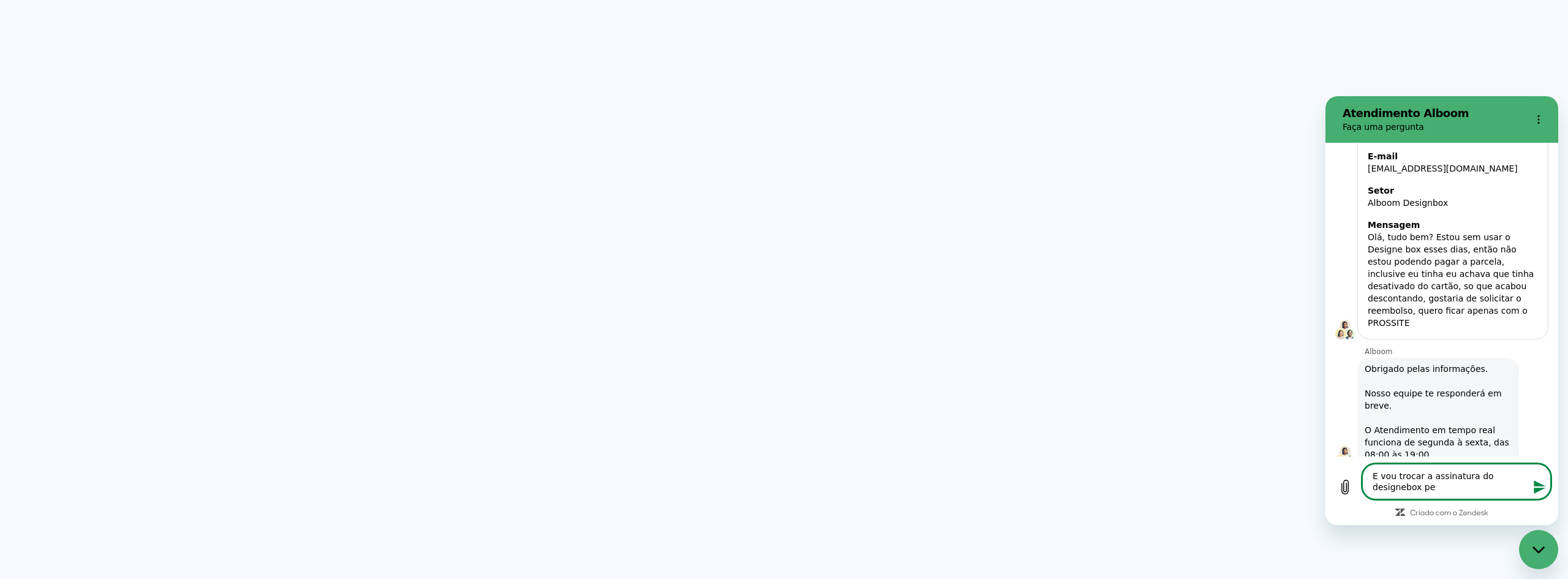
type textarea "x"
type textarea "E vou trocar a assinatura do designebox pela"
type textarea "x"
type textarea "E vou trocar a assinatura do designebox pela"
type textarea "x"
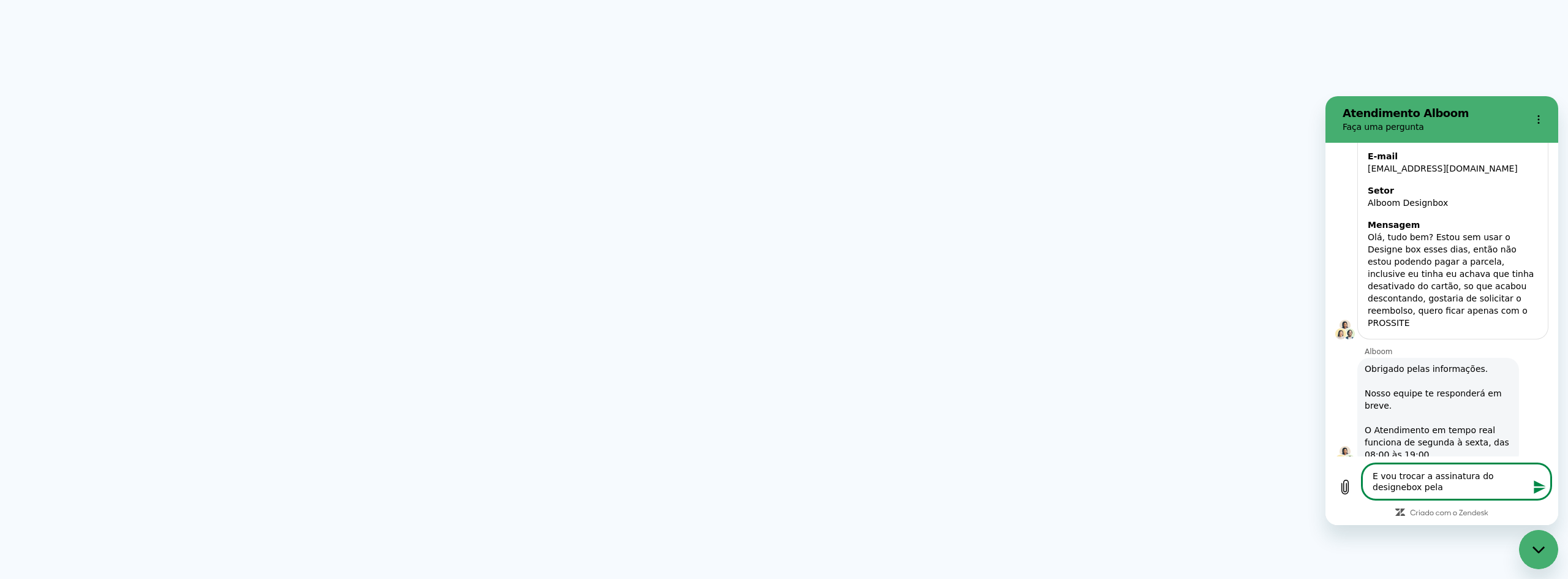
type textarea "E vou trocar a assinatura do designebox pela d"
type textarea "x"
type textarea "E vou trocar a assinatura do designebox pela do"
type textarea "x"
type textarea "E vou trocar a assinatura do designebox pela do"
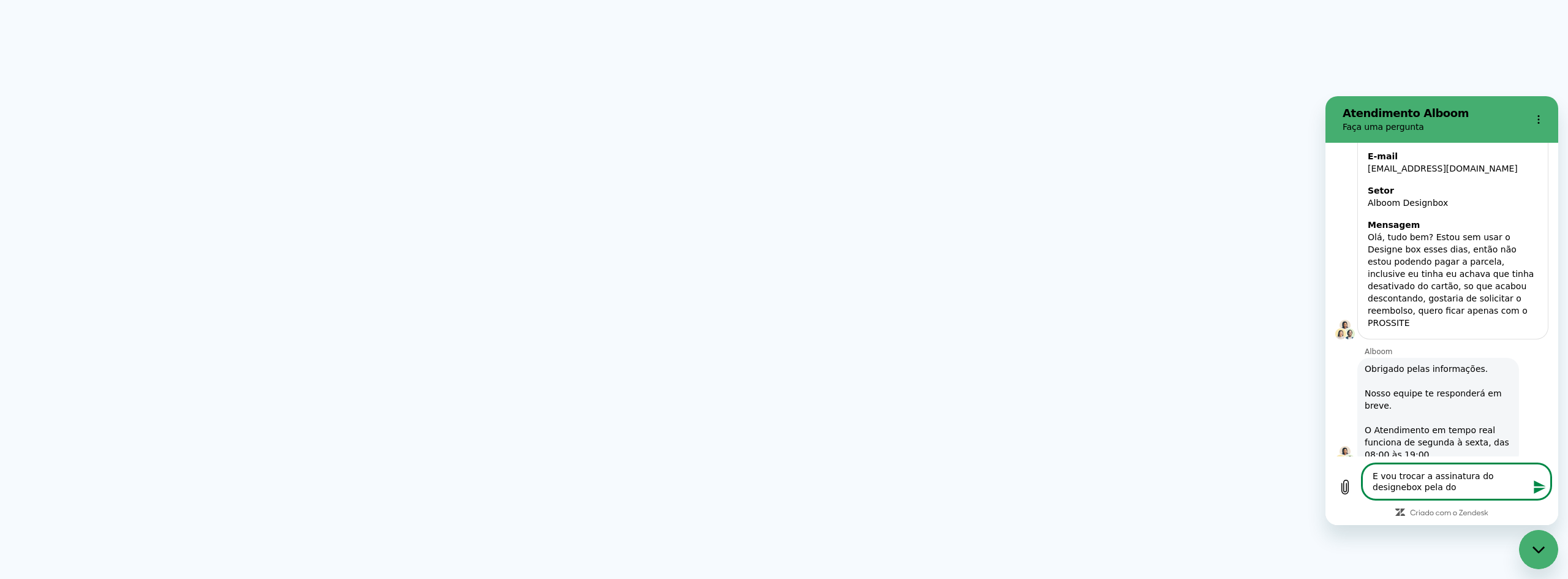
type textarea "x"
type textarea "E vou trocar a assinatura do designebox pela do p"
type textarea "x"
type textarea "E vou trocar a assinatura do designebox pela do pr"
type textarea "x"
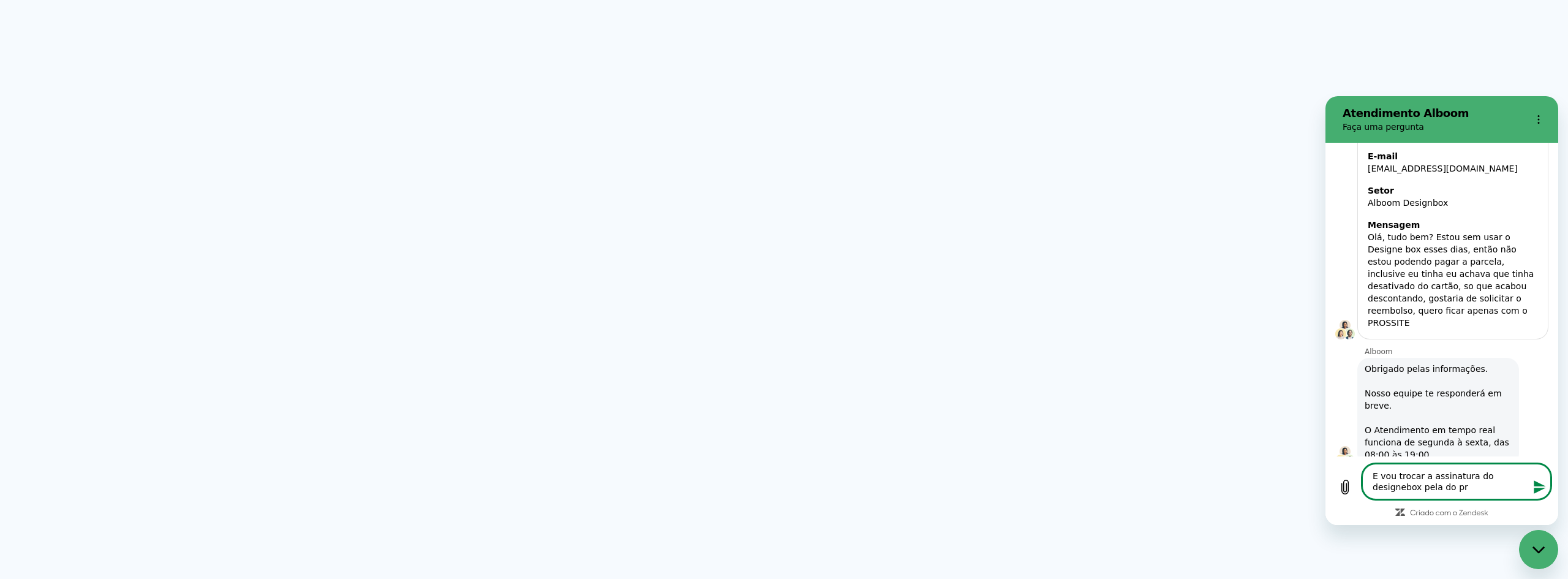
type textarea "E vou trocar a assinatura do designebox pela do pro"
type textarea "x"
type textarea "E vou trocar a assinatura do designebox pela do proo"
type textarea "x"
type textarea "E vou trocar a assinatura do designebox pela do proof"
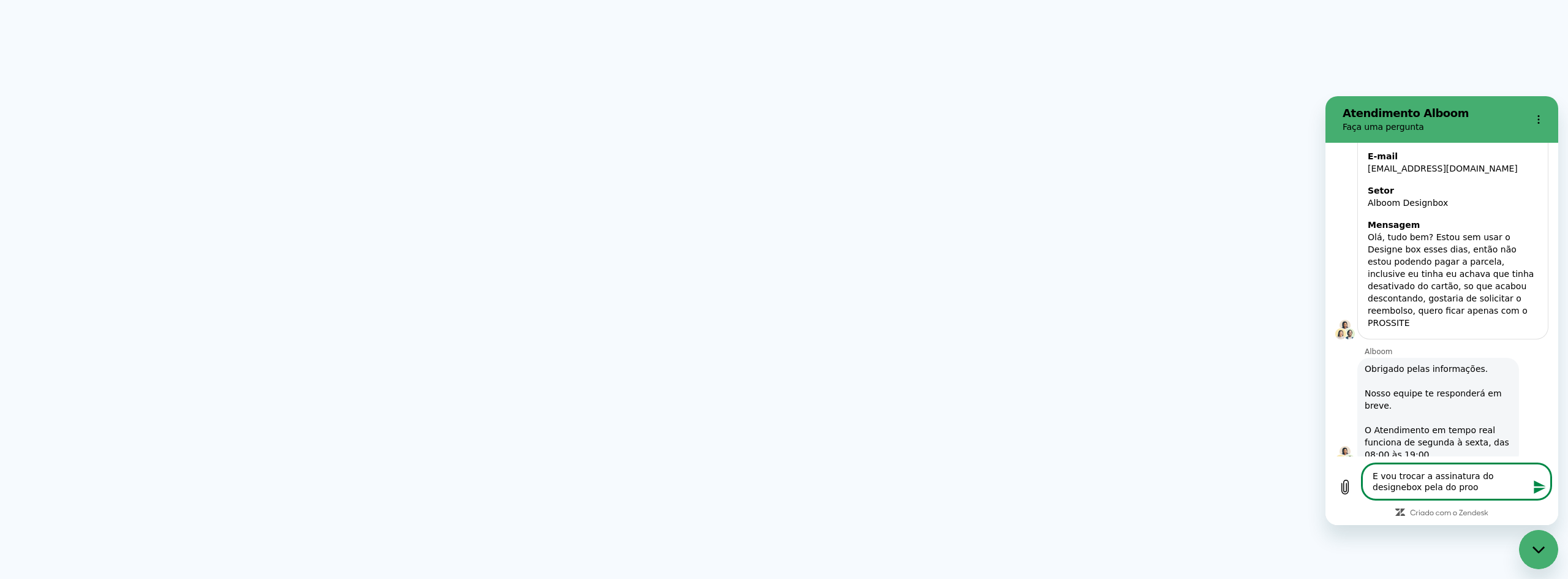
type textarea "x"
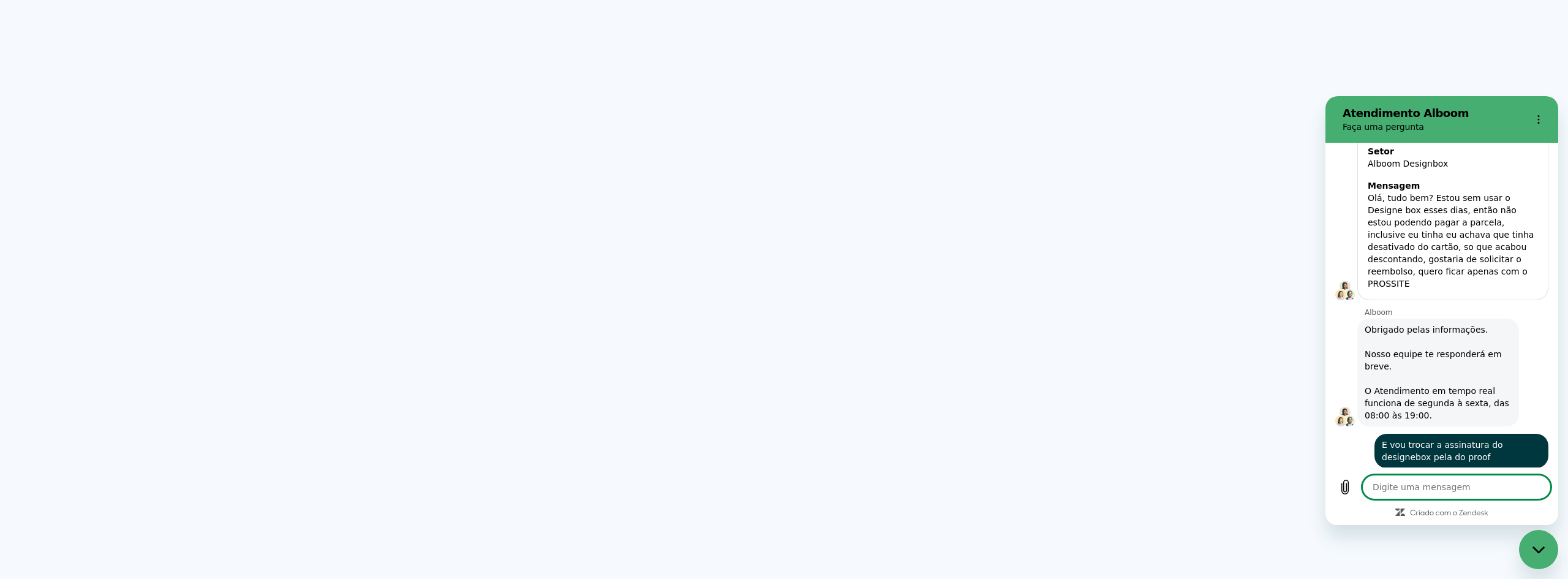
scroll to position [230, 0]
type textarea "x"
